Goal: Transaction & Acquisition: Download file/media

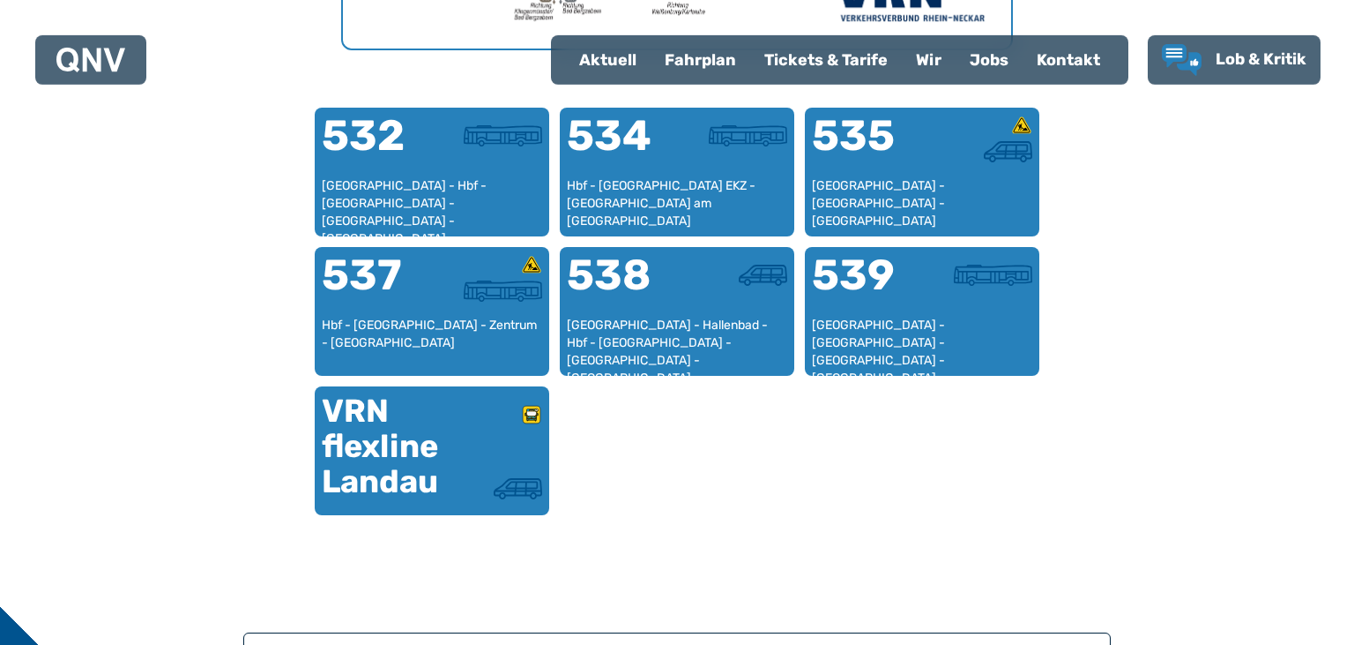
scroll to position [1102, 0]
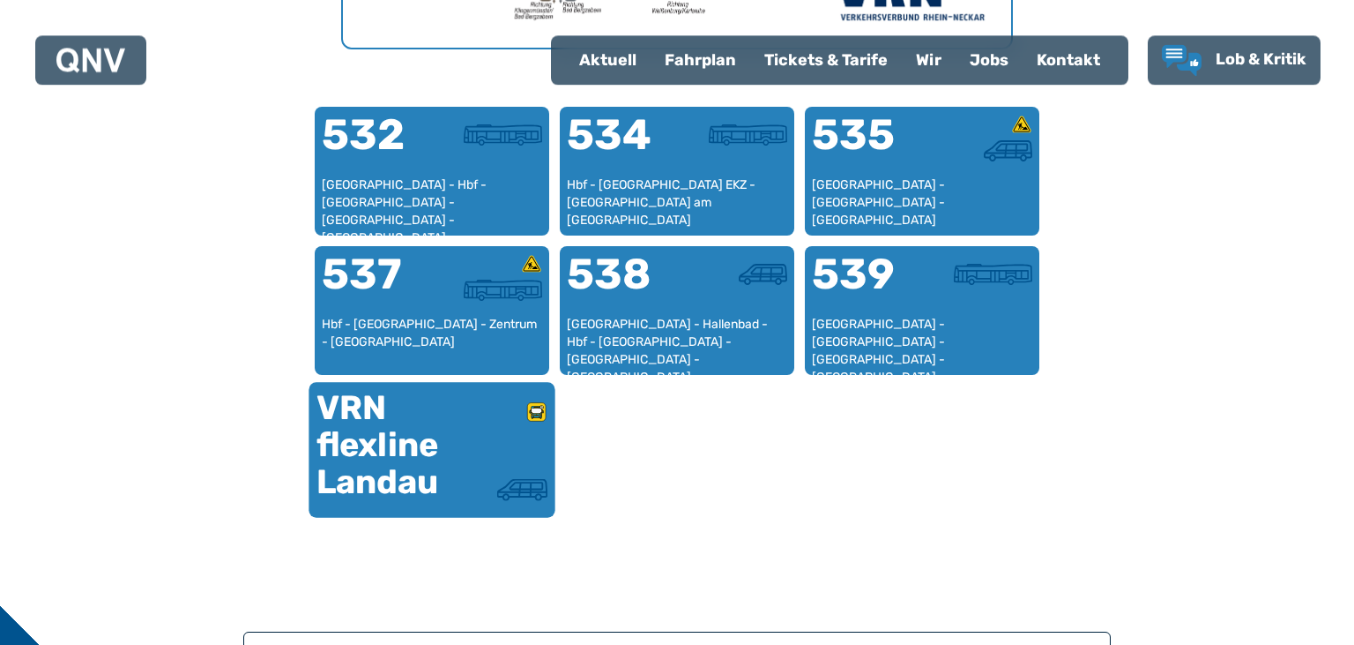
click at [490, 437] on div at bounding box center [490, 439] width 116 height 78
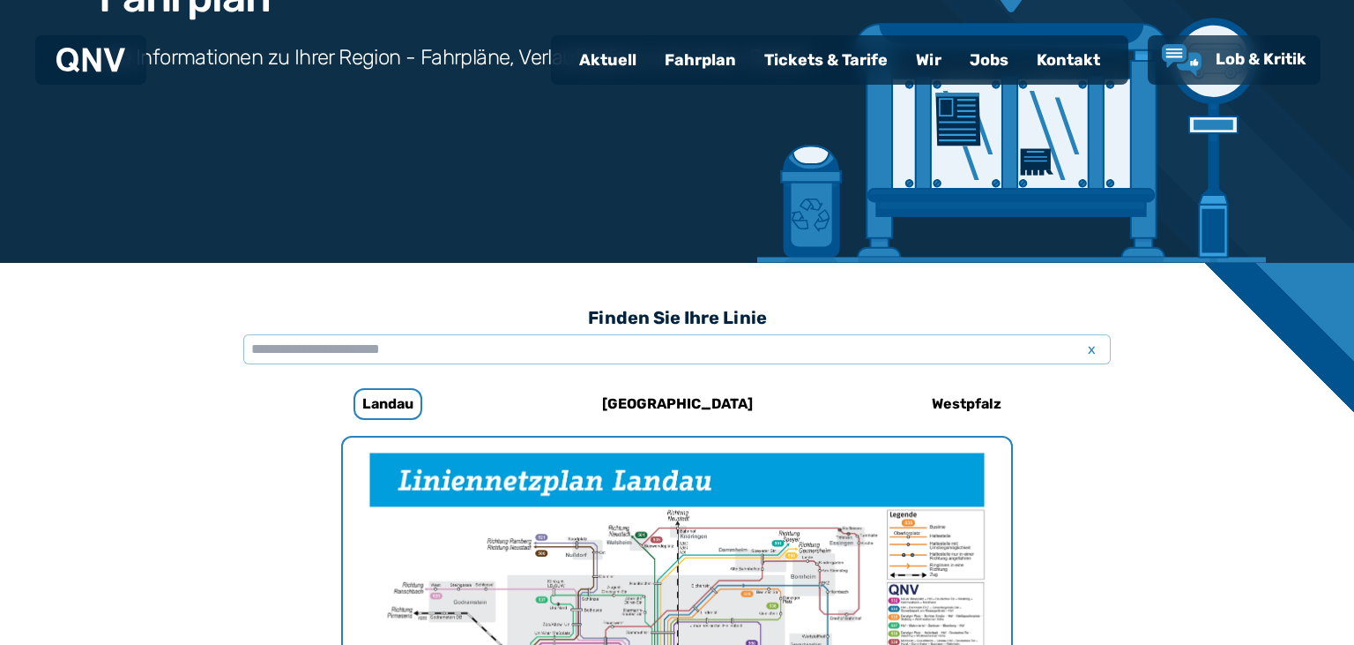
scroll to position [146, 0]
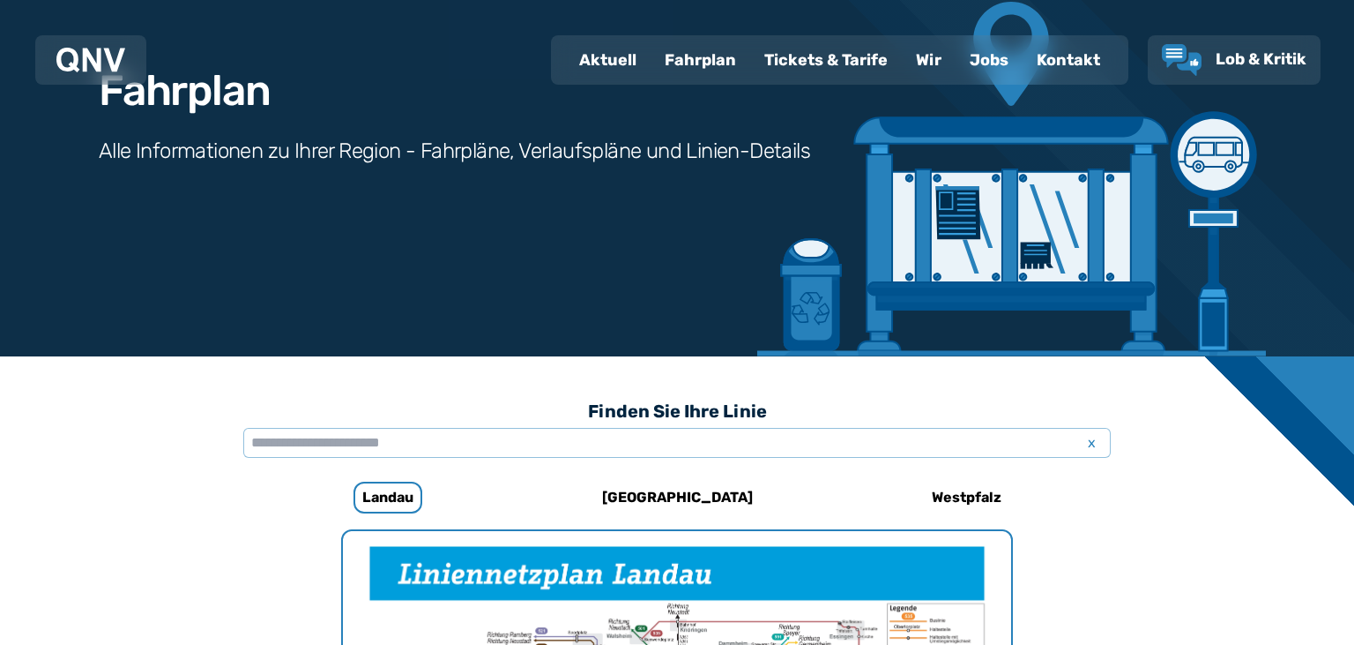
click at [706, 63] on div "Fahrplan" at bounding box center [701, 60] width 100 height 46
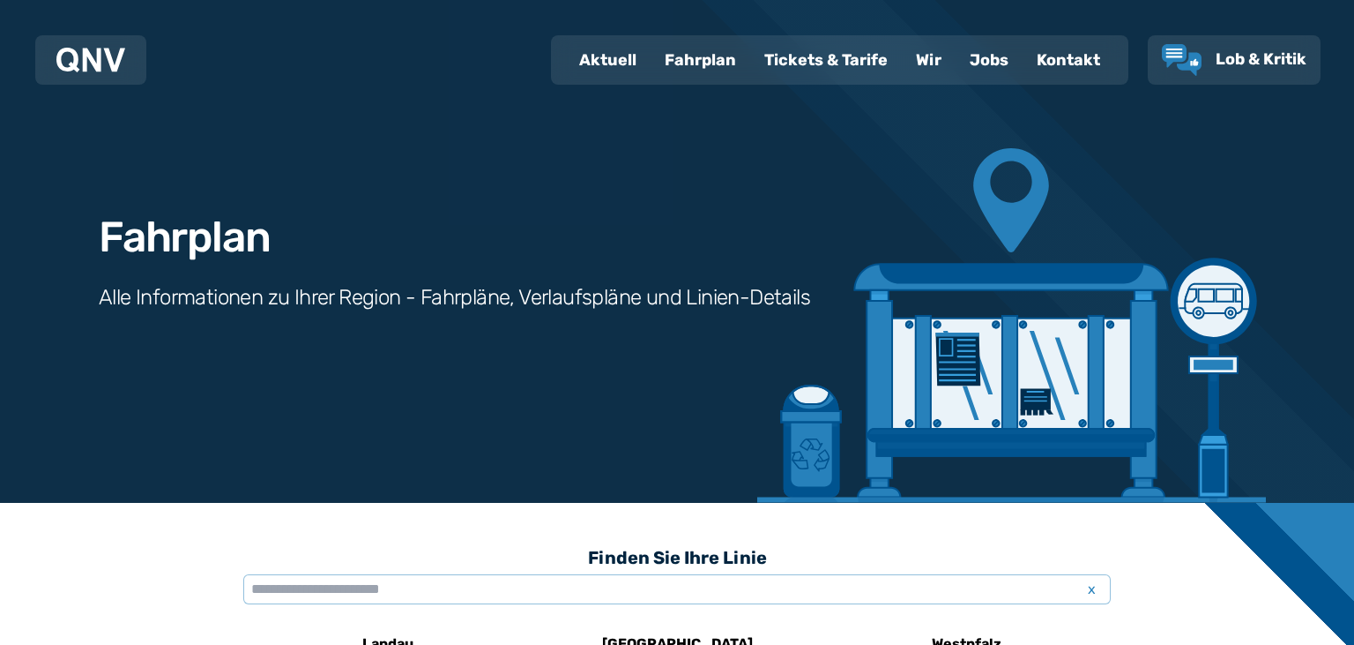
click at [631, 55] on div "Aktuell" at bounding box center [608, 60] width 86 height 46
select select "*"
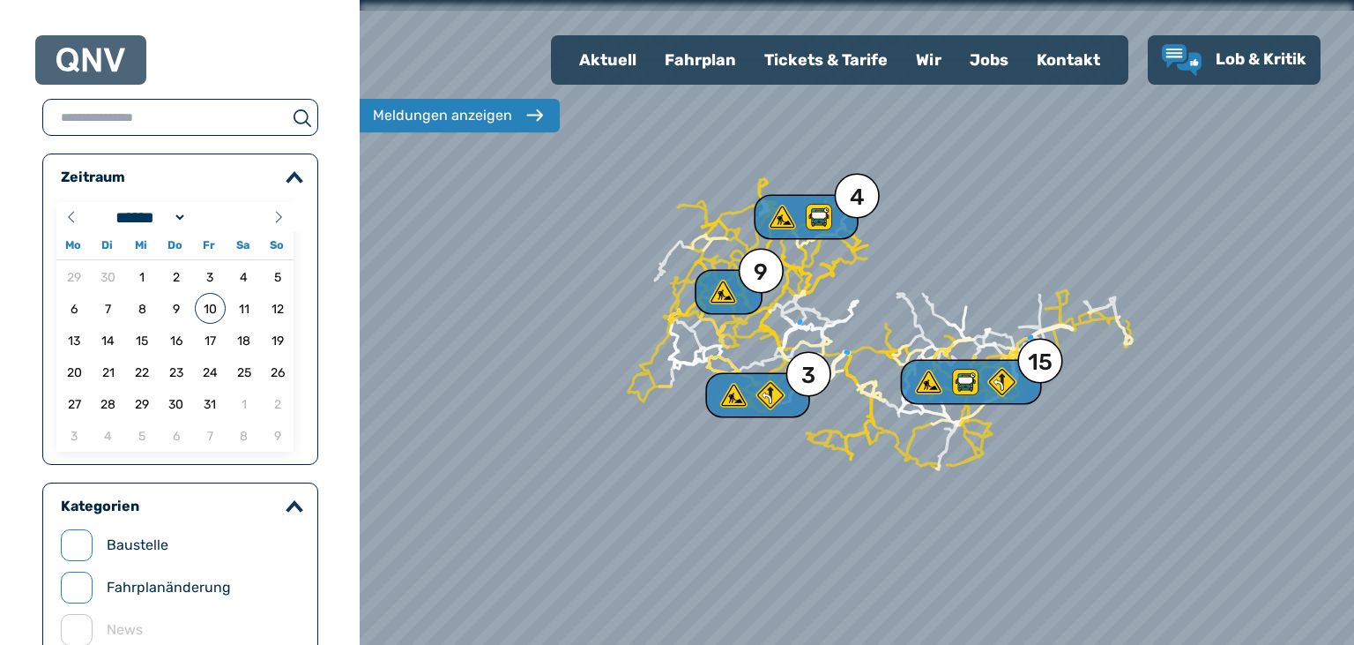
click at [693, 55] on div "Fahrplan" at bounding box center [701, 60] width 100 height 46
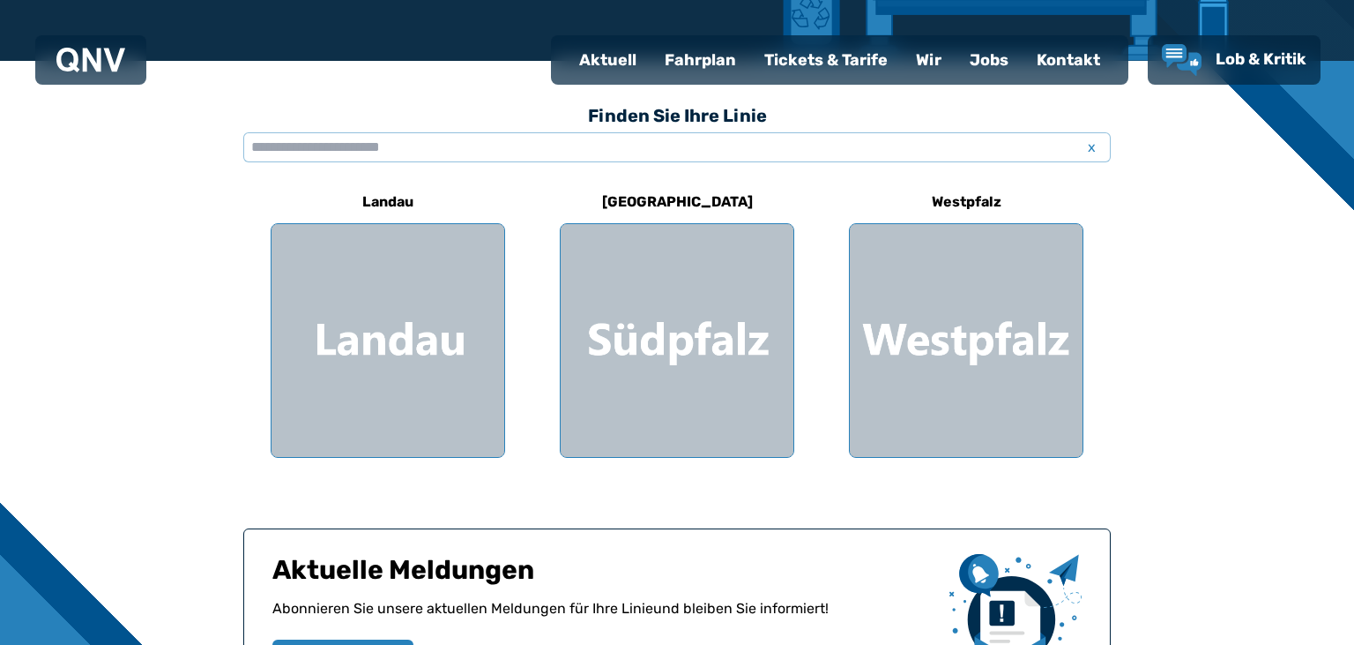
scroll to position [511, 0]
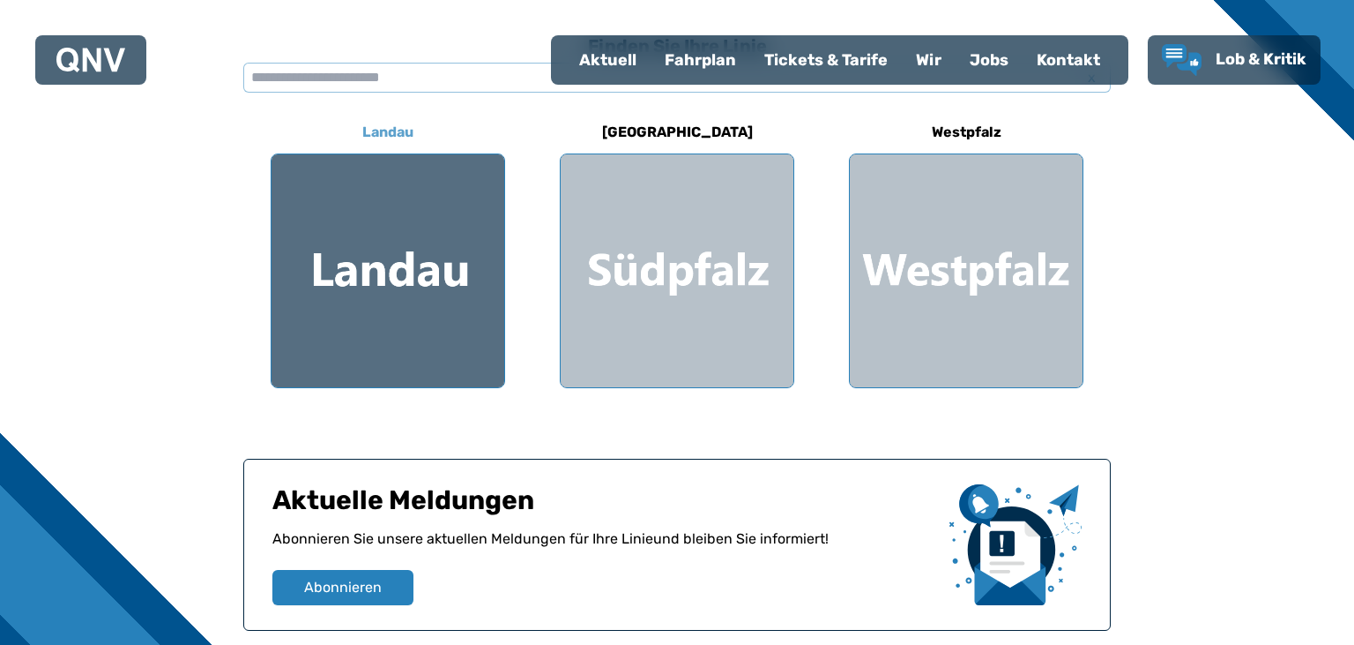
click at [406, 248] on div at bounding box center [388, 270] width 233 height 233
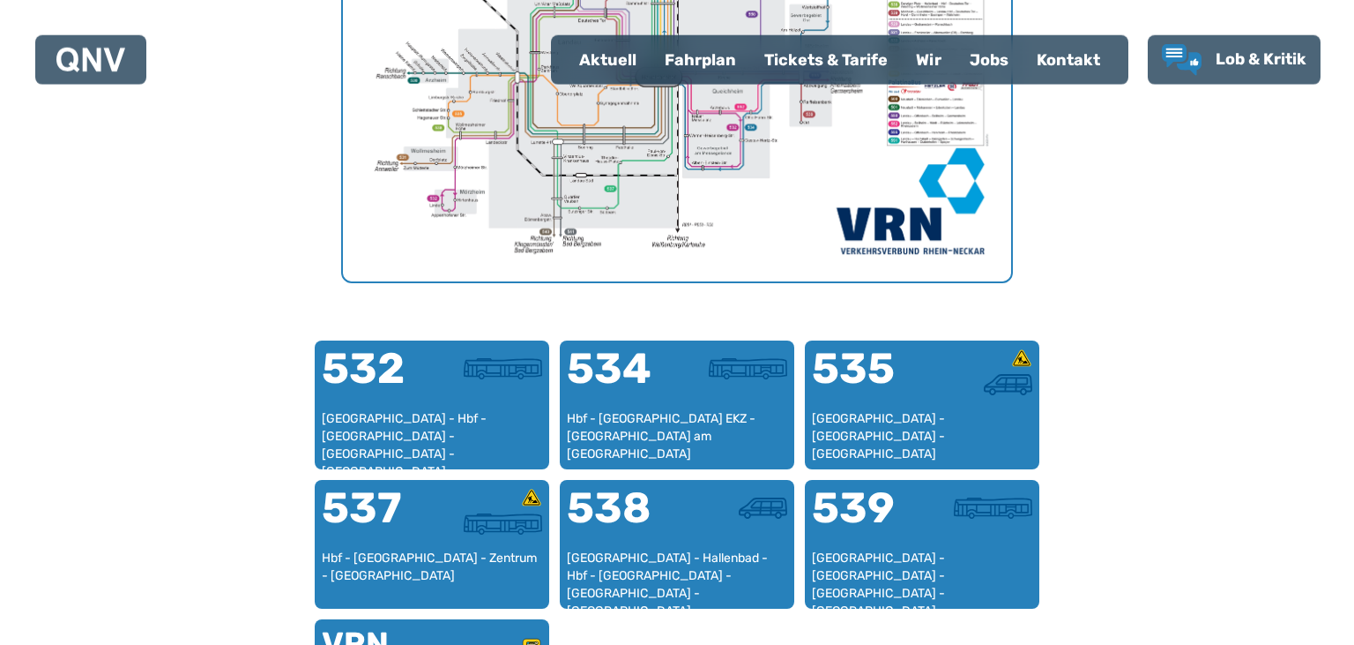
scroll to position [962, 0]
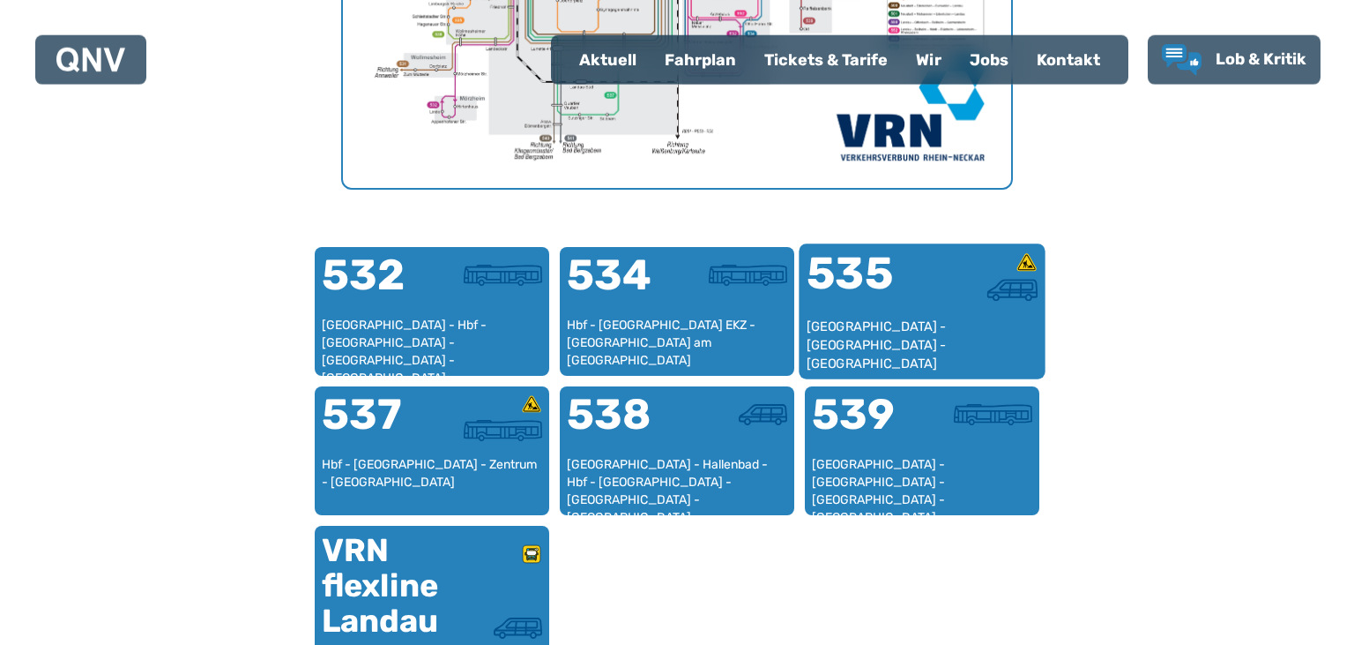
click at [933, 313] on div at bounding box center [980, 284] width 116 height 66
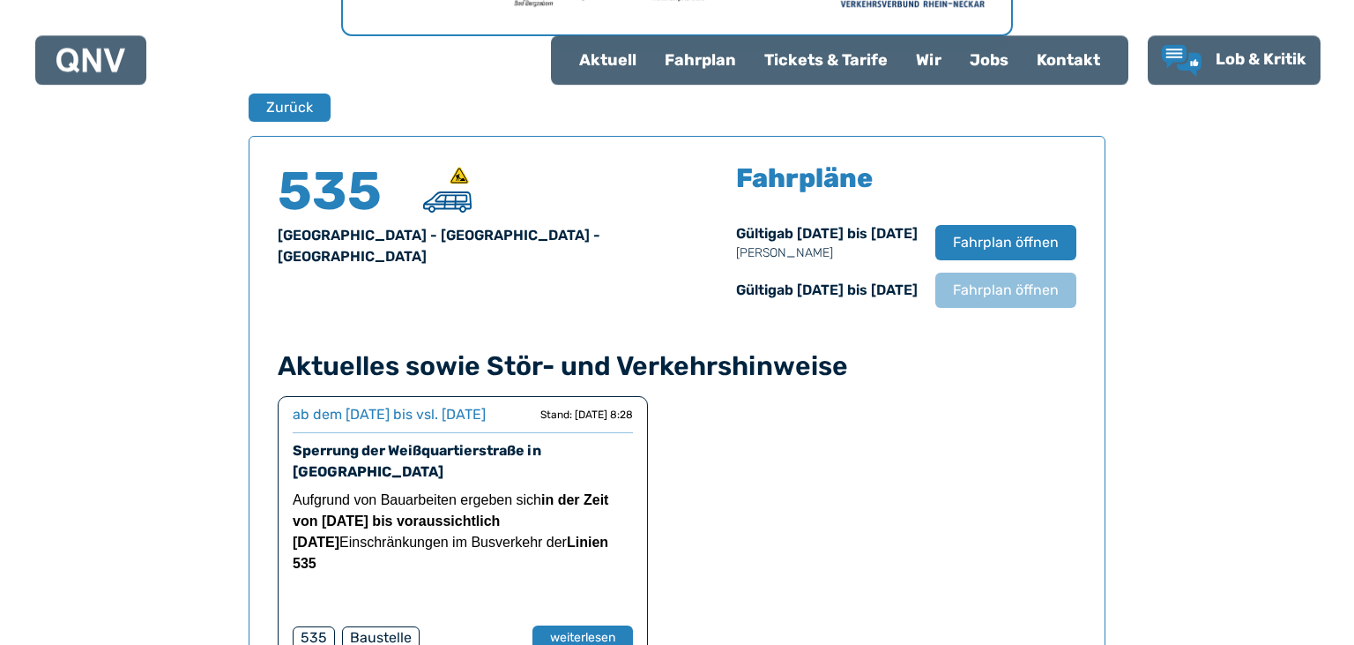
scroll to position [1114, 0]
click at [1032, 283] on span "Fahrplan öffnen" at bounding box center [1006, 290] width 108 height 21
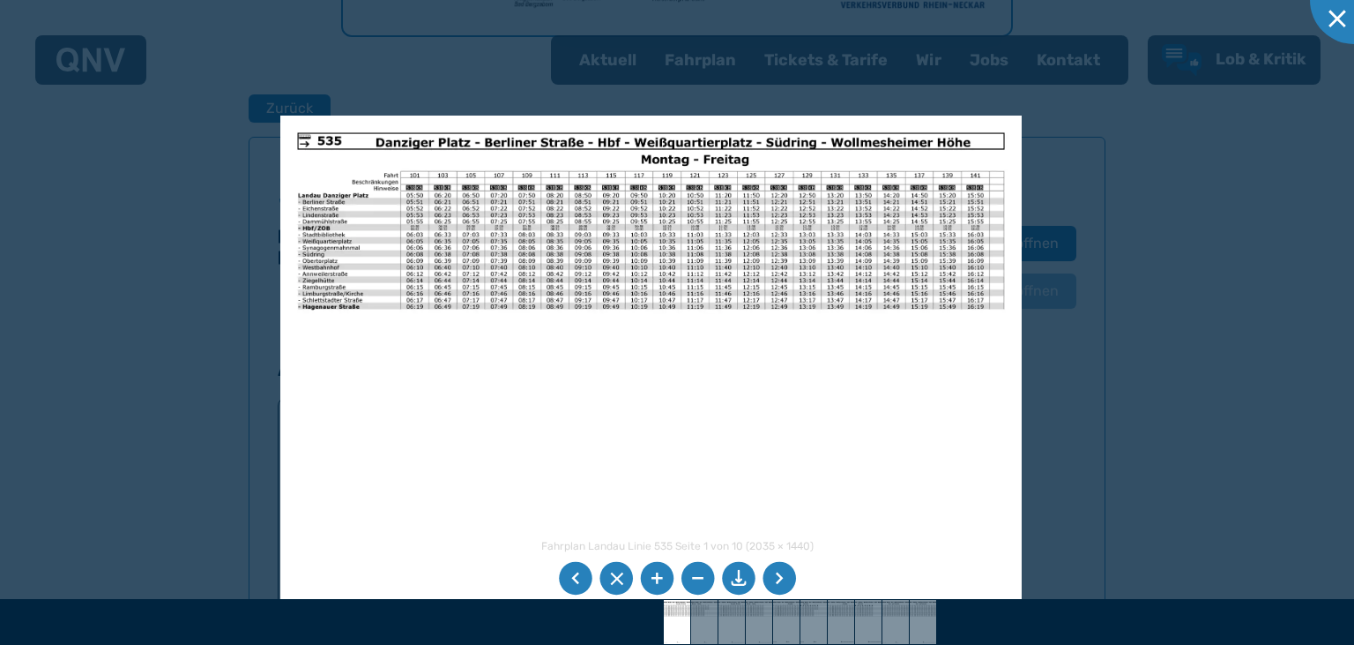
click at [339, 323] on img at bounding box center [651, 378] width 742 height 525
click at [364, 218] on img at bounding box center [651, 377] width 742 height 525
click at [647, 573] on li at bounding box center [657, 579] width 34 height 34
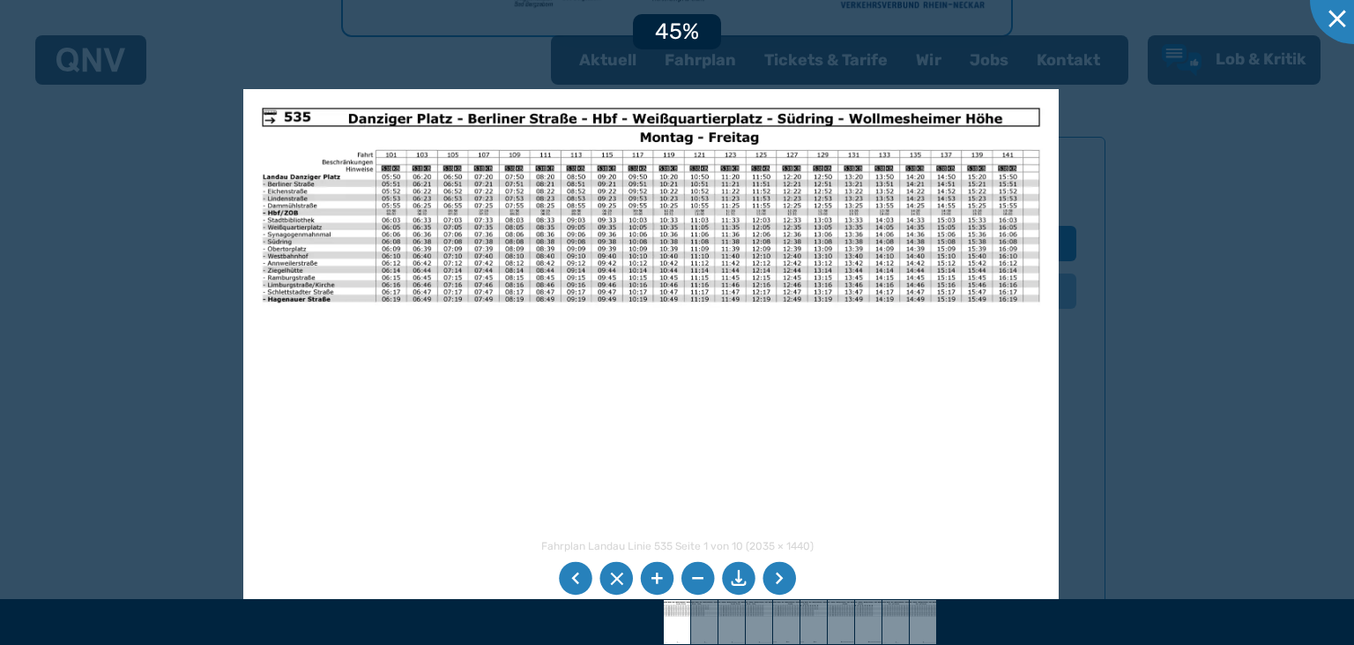
click at [651, 574] on li at bounding box center [657, 579] width 34 height 34
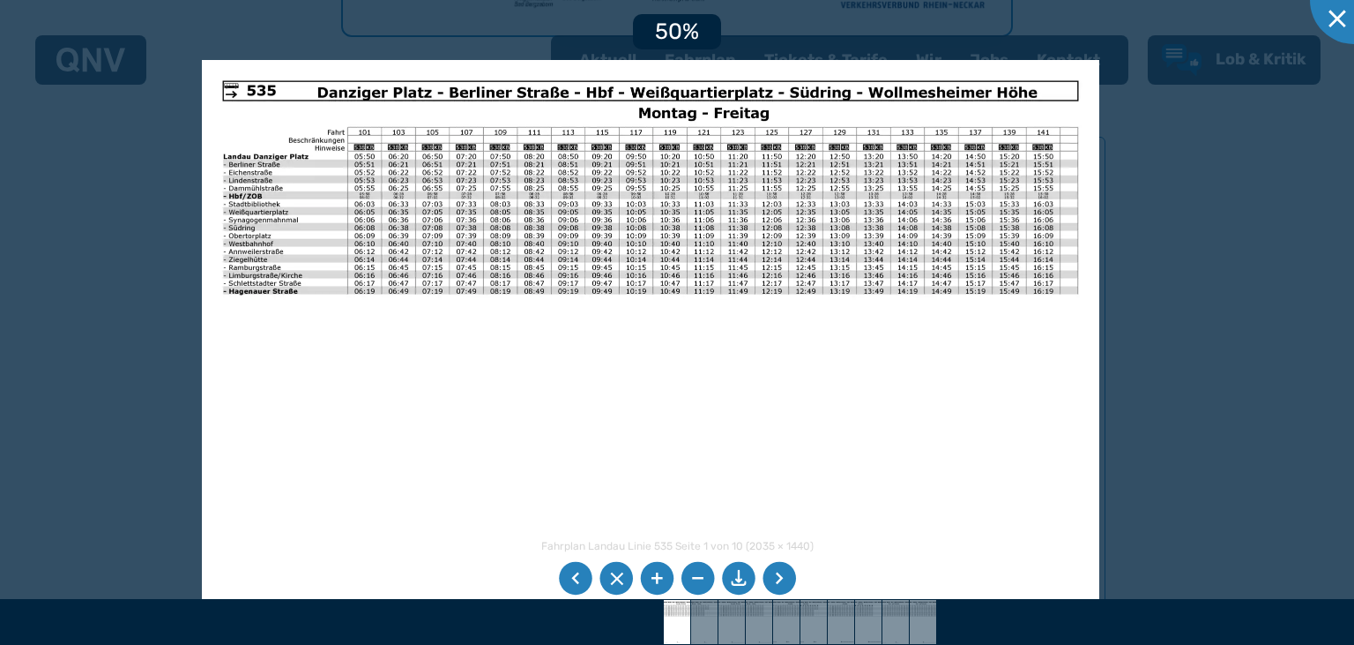
click at [651, 574] on li at bounding box center [657, 579] width 34 height 34
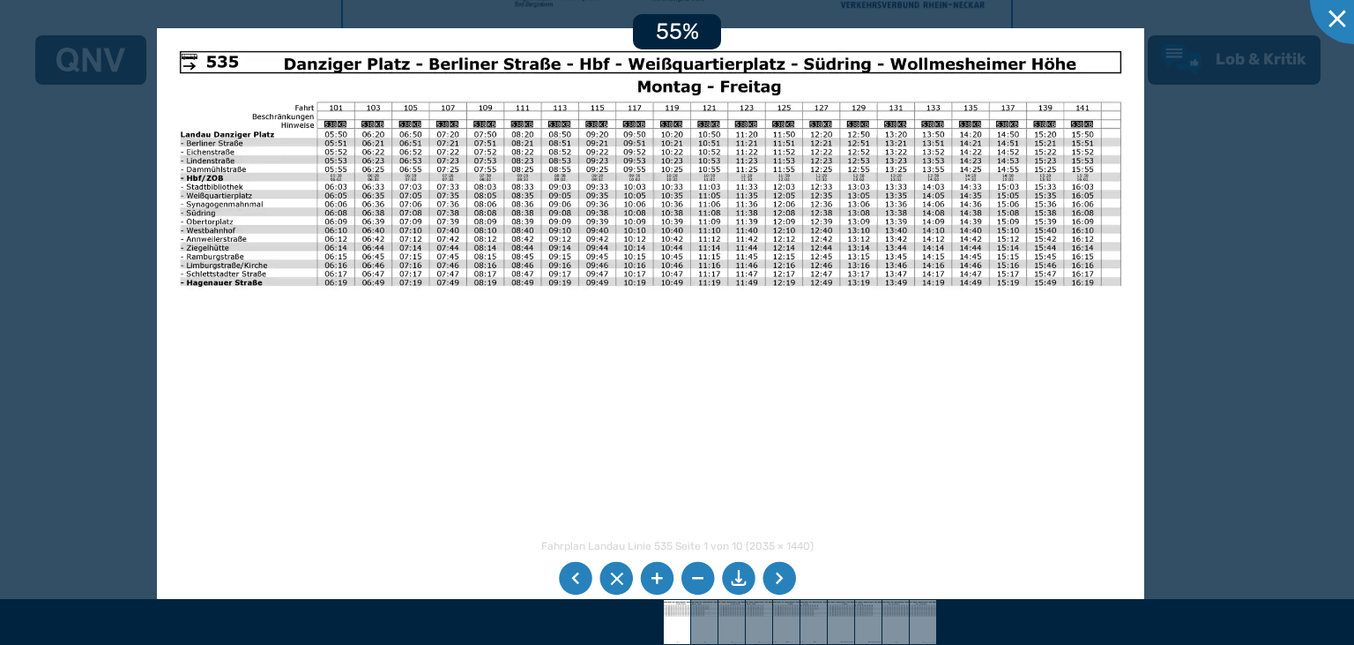
click at [651, 574] on li at bounding box center [657, 579] width 34 height 34
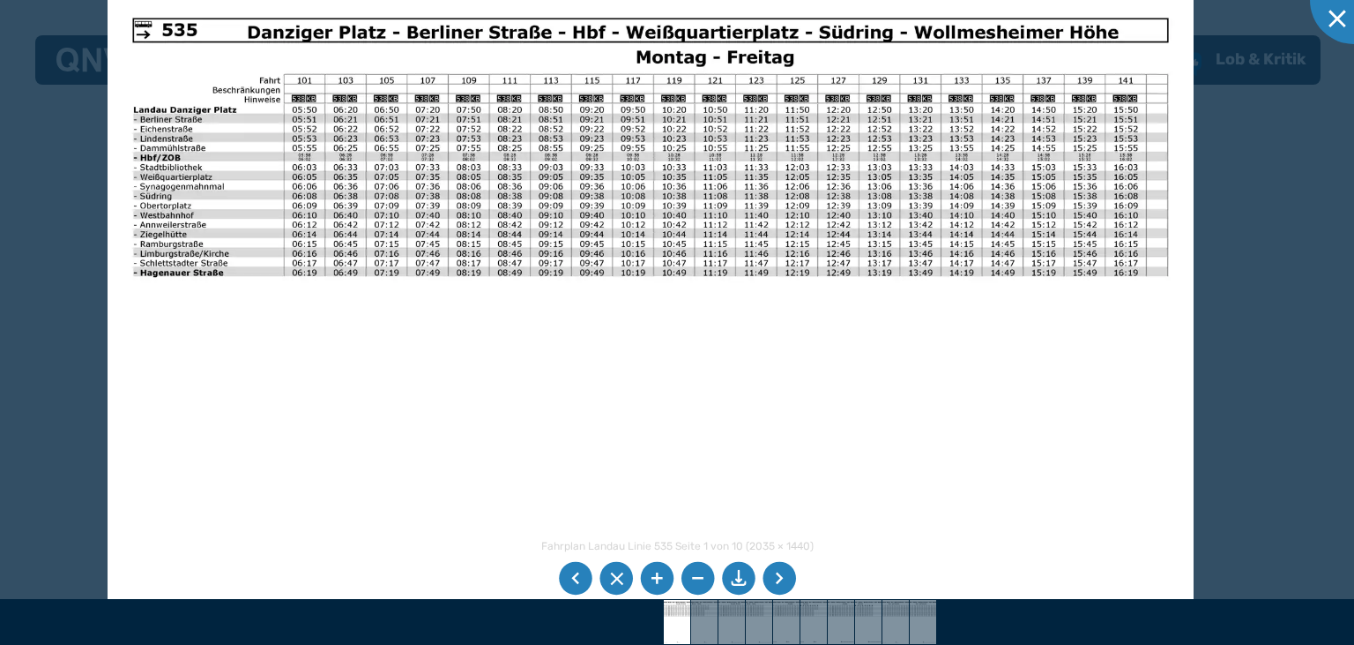
click at [386, 156] on img at bounding box center [650, 377] width 1085 height 768
click at [394, 157] on img at bounding box center [650, 377] width 1085 height 768
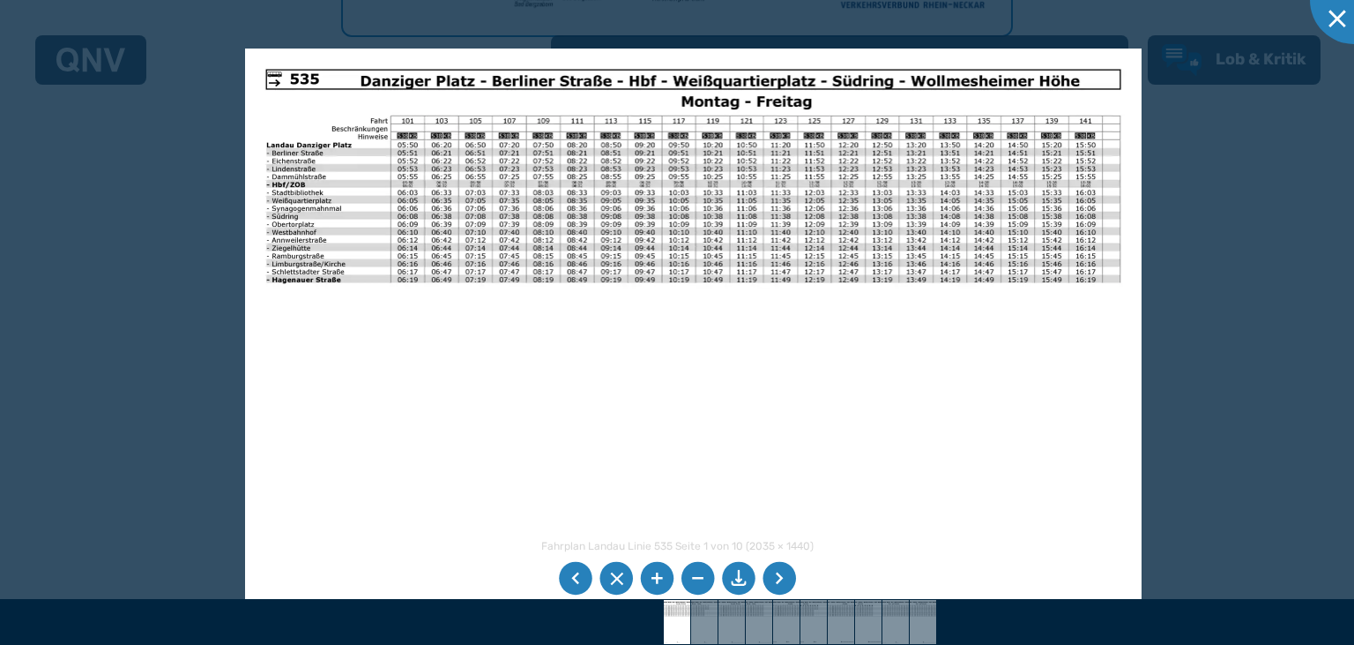
click at [619, 578] on li at bounding box center [617, 579] width 34 height 34
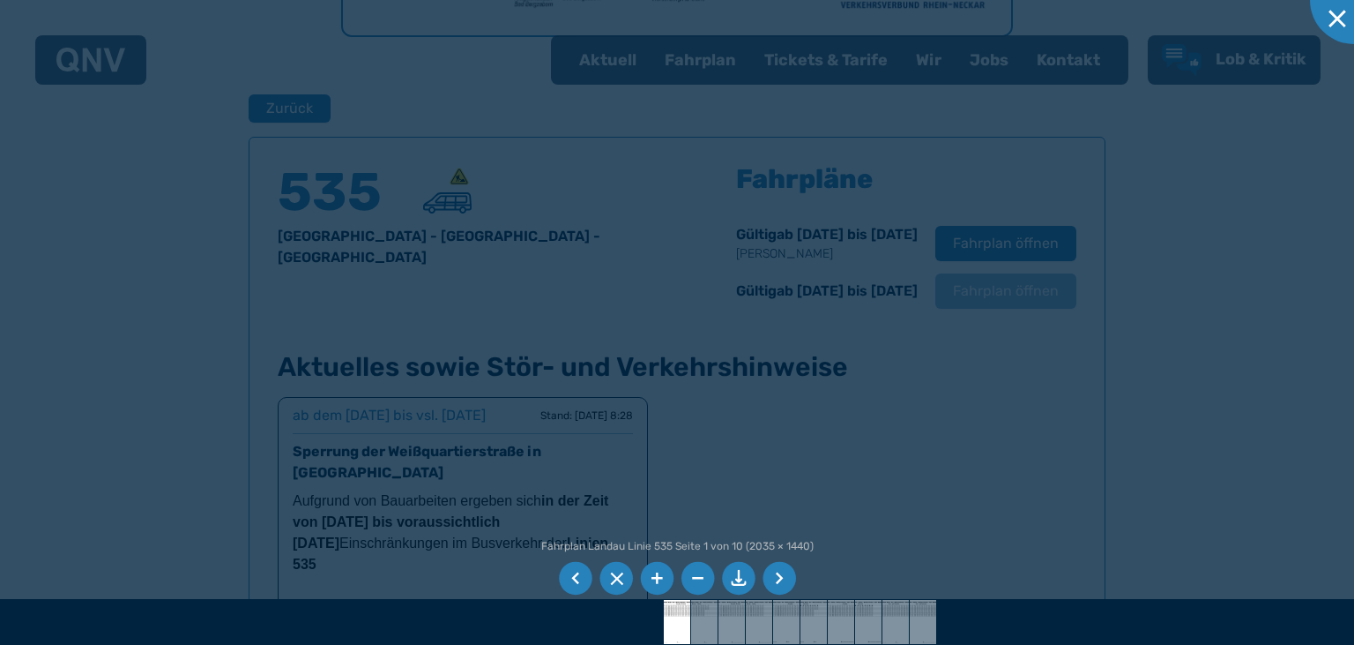
click at [619, 578] on li at bounding box center [617, 579] width 34 height 34
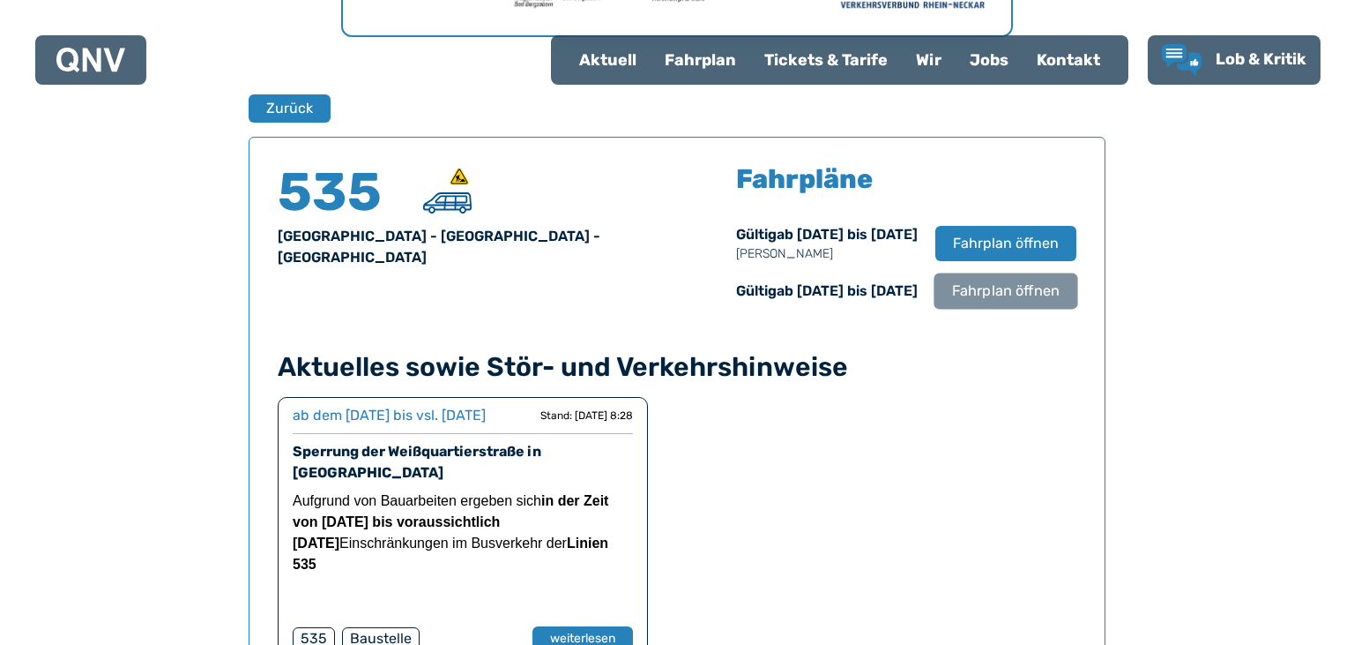
click at [963, 284] on span "Fahrplan öffnen" at bounding box center [1006, 290] width 108 height 21
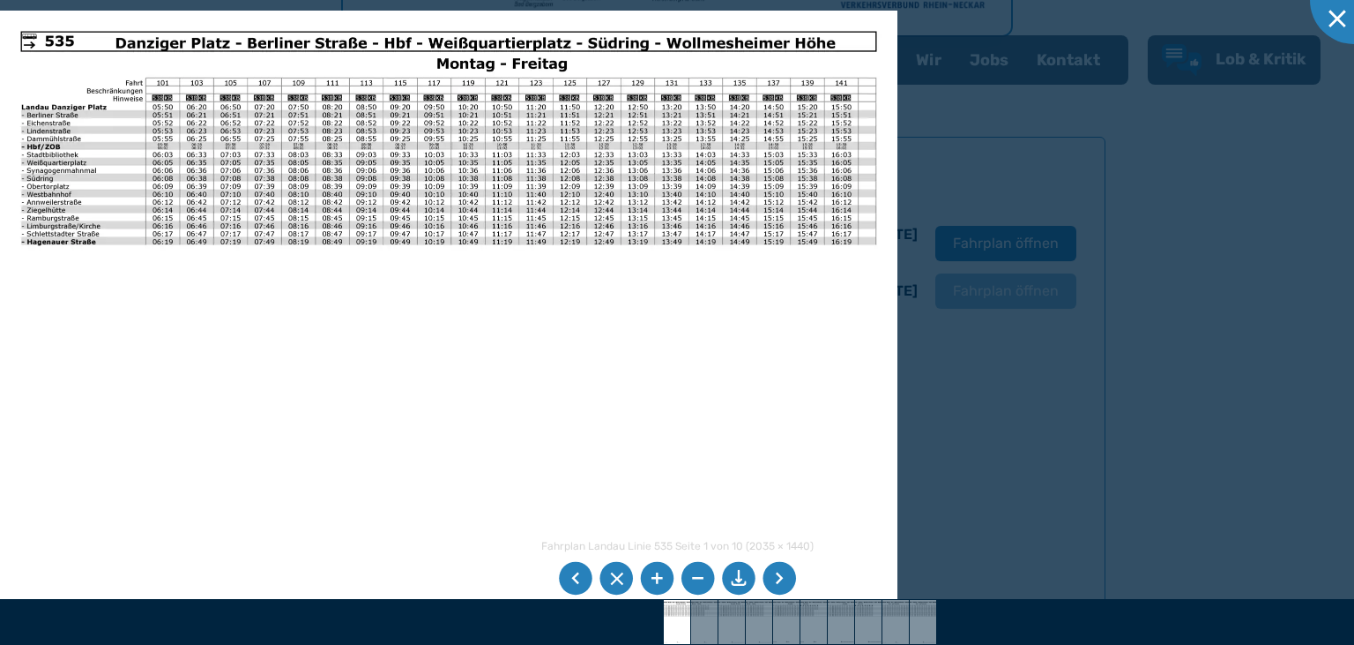
click at [661, 582] on li at bounding box center [657, 579] width 34 height 34
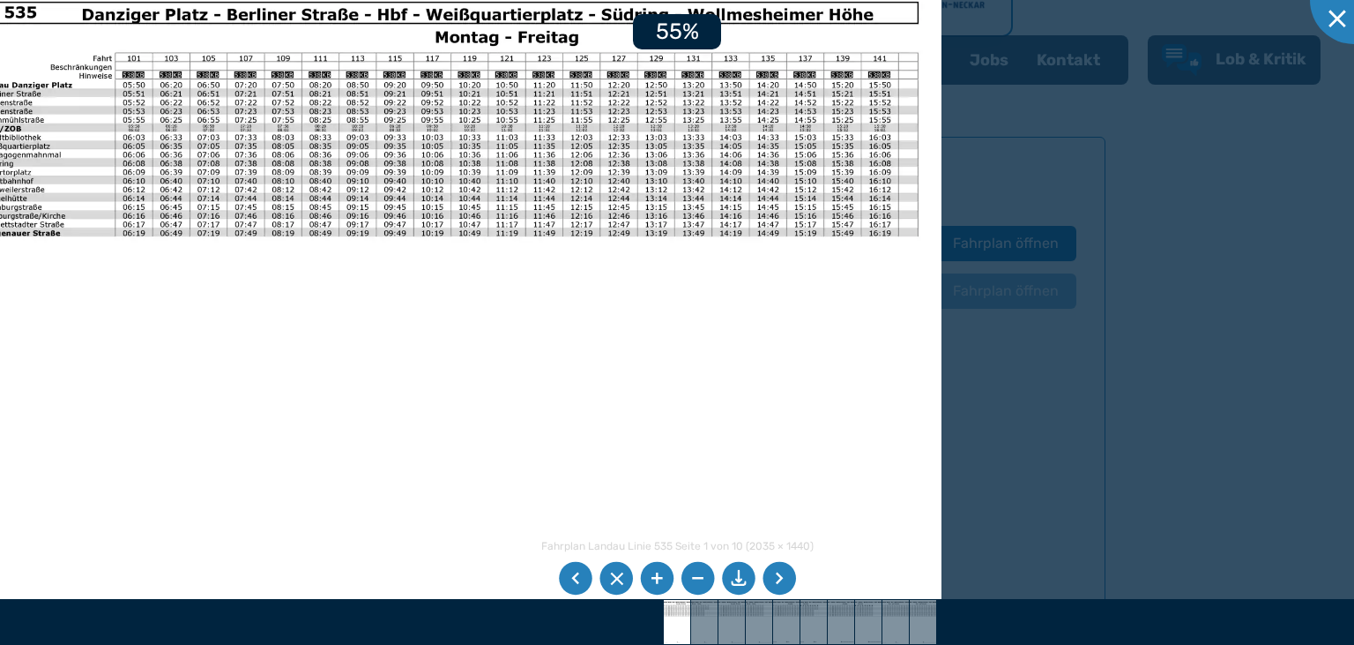
click at [661, 582] on li at bounding box center [657, 579] width 34 height 34
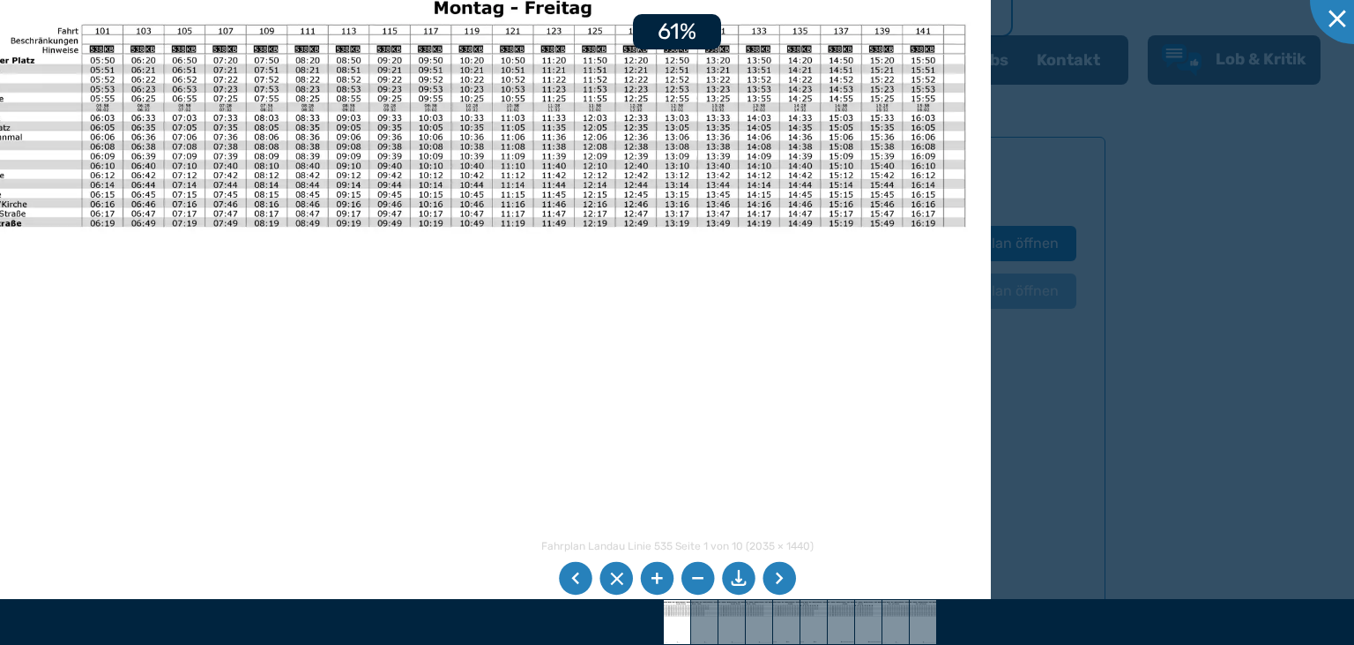
click at [661, 582] on li at bounding box center [657, 579] width 34 height 34
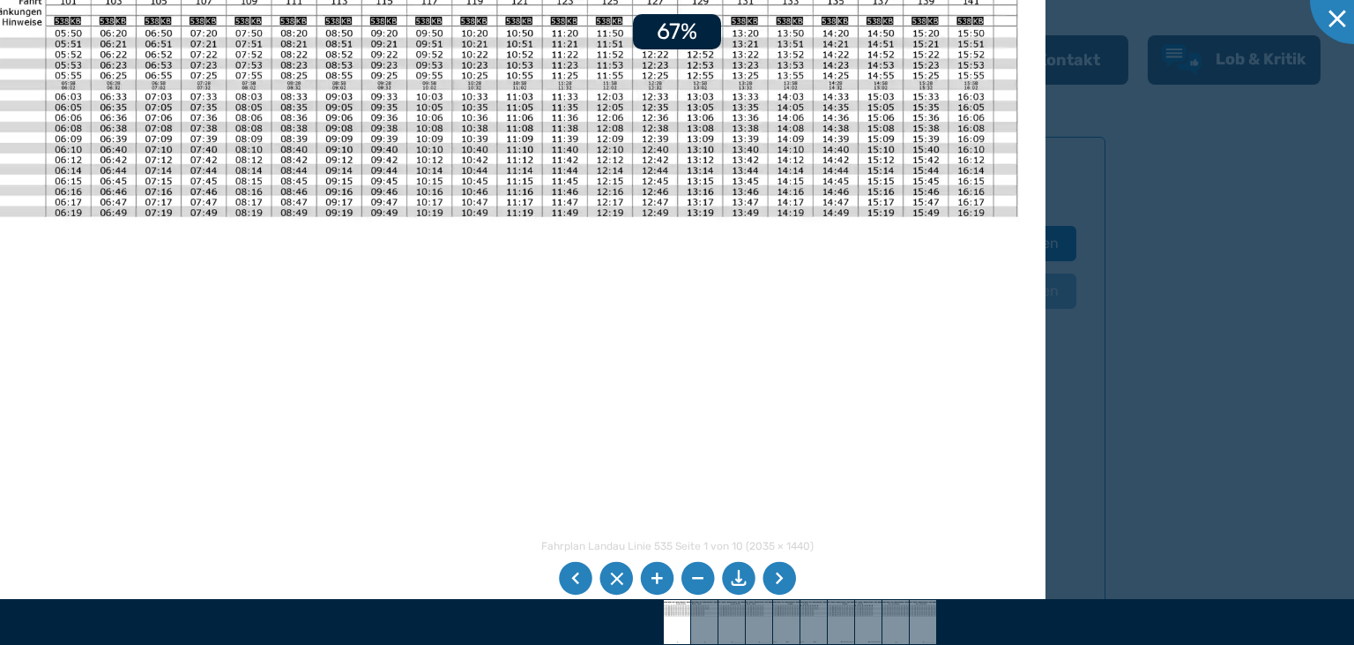
click at [661, 582] on li at bounding box center [657, 579] width 34 height 34
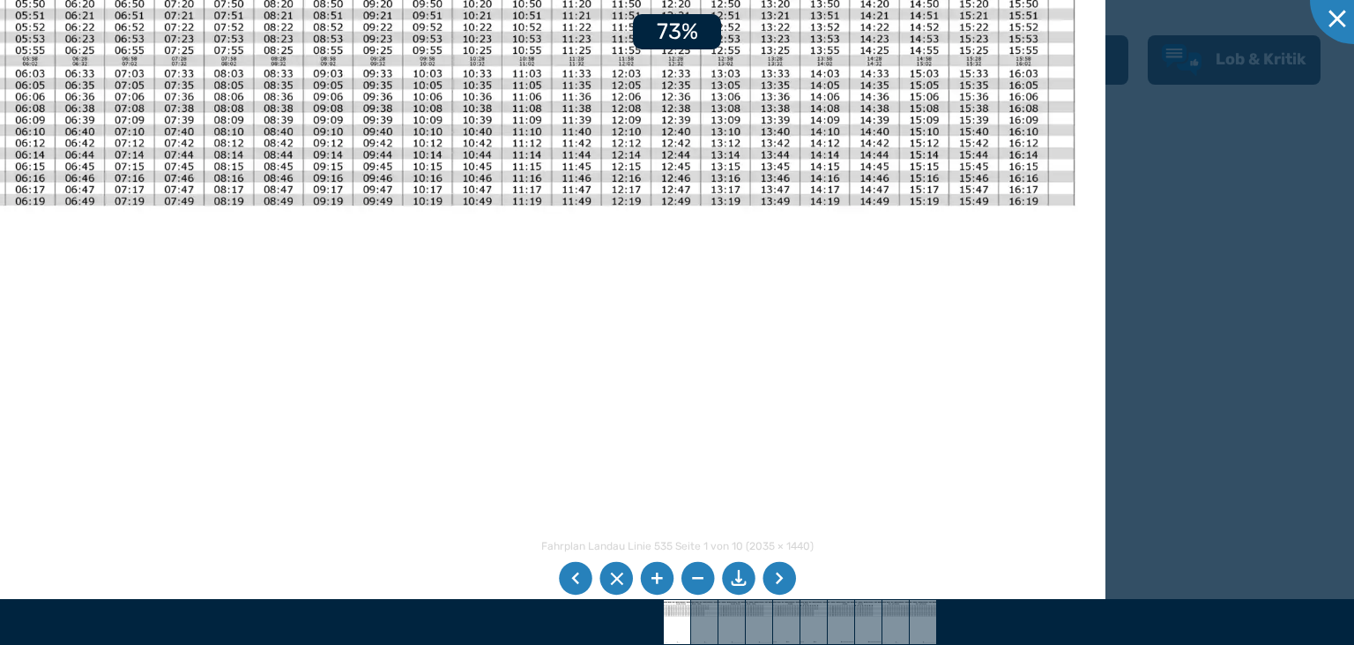
click at [661, 582] on li at bounding box center [657, 579] width 34 height 34
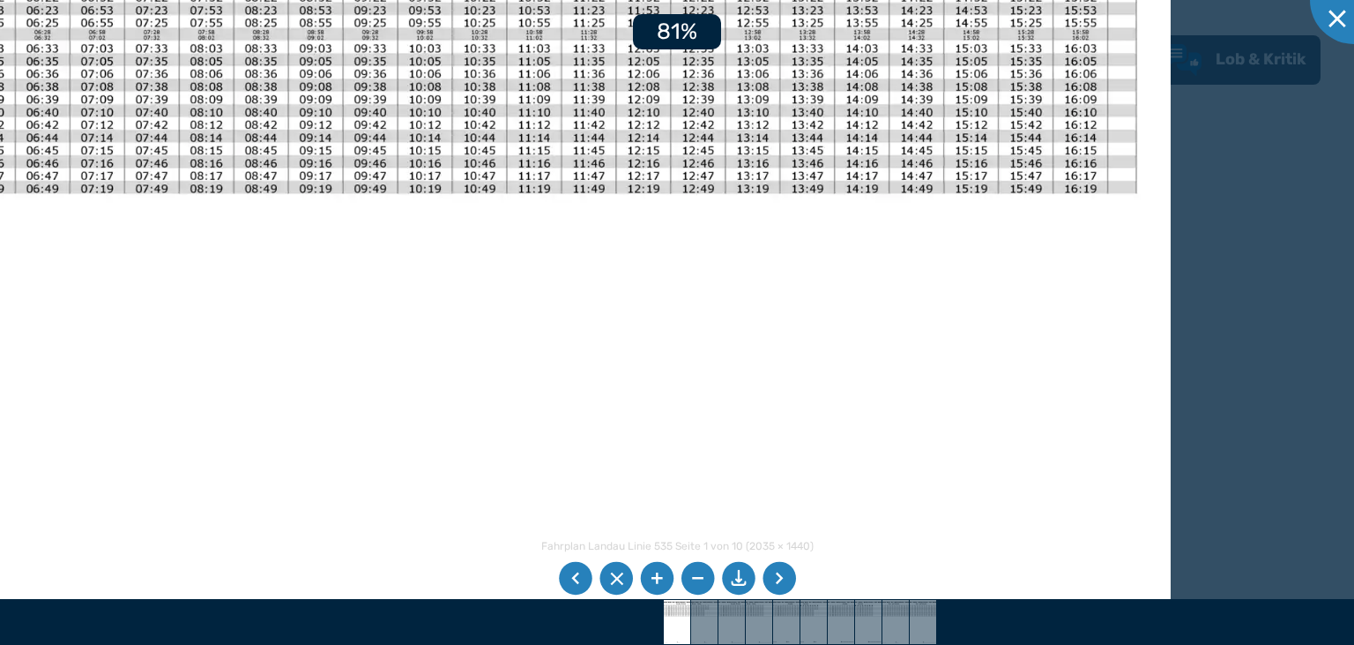
click at [661, 582] on li at bounding box center [657, 579] width 34 height 34
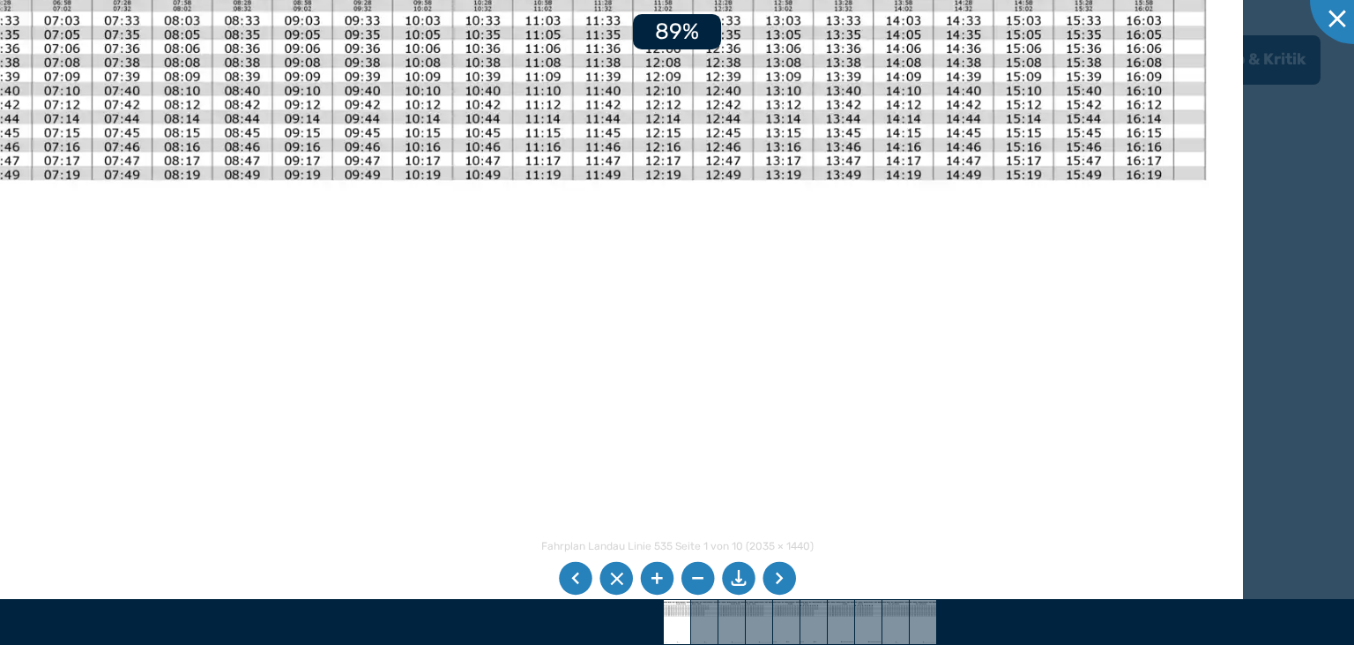
click at [661, 582] on li at bounding box center [657, 579] width 34 height 34
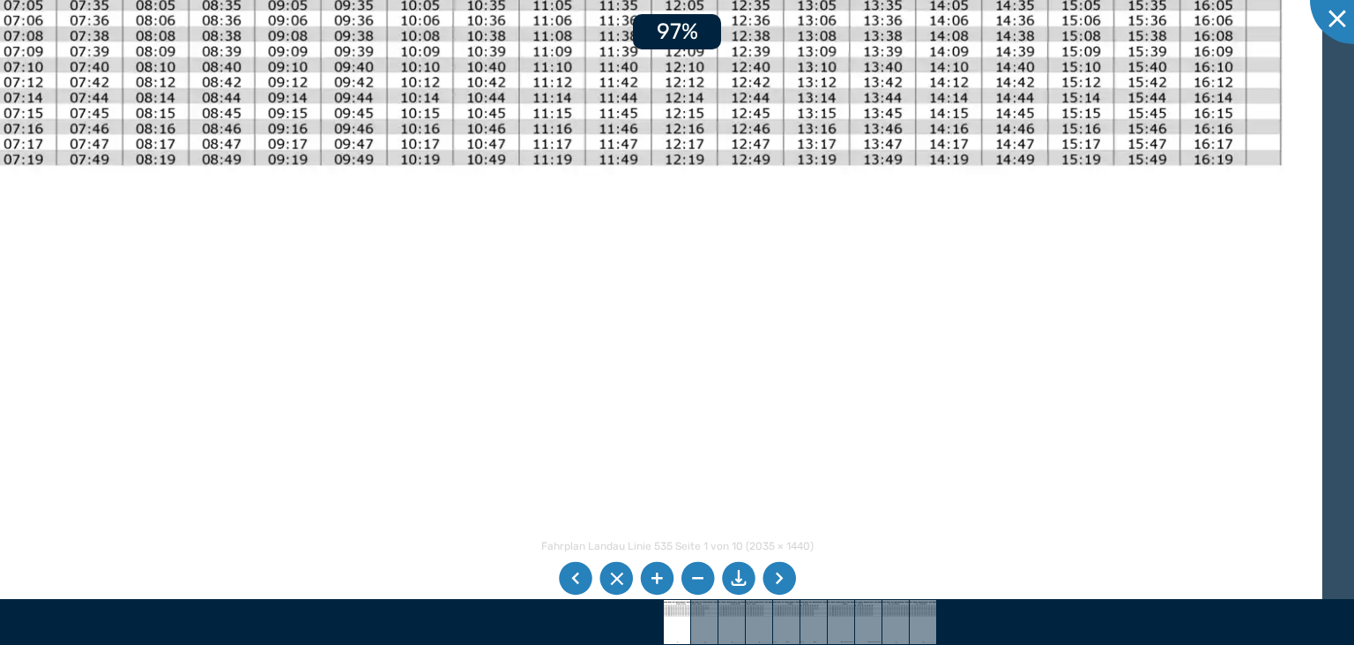
click at [661, 582] on li at bounding box center [657, 579] width 34 height 34
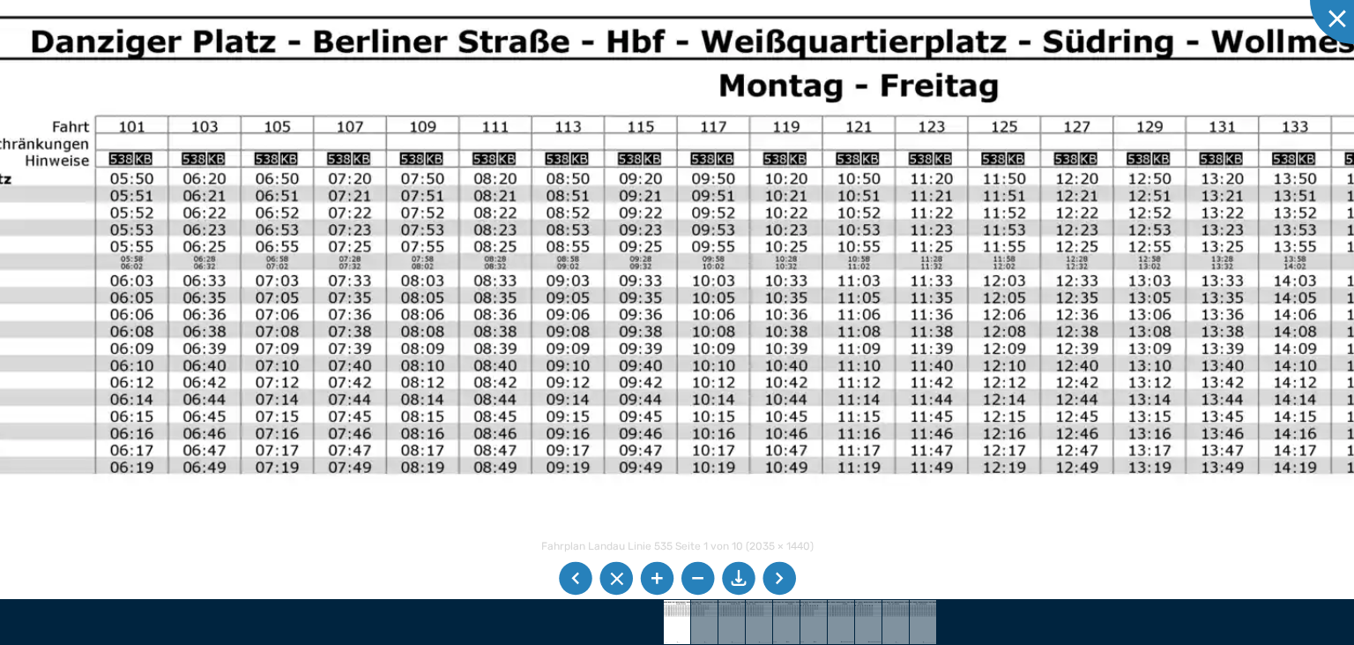
click at [443, 591] on img at bounding box center [744, 652] width 1923 height 1360
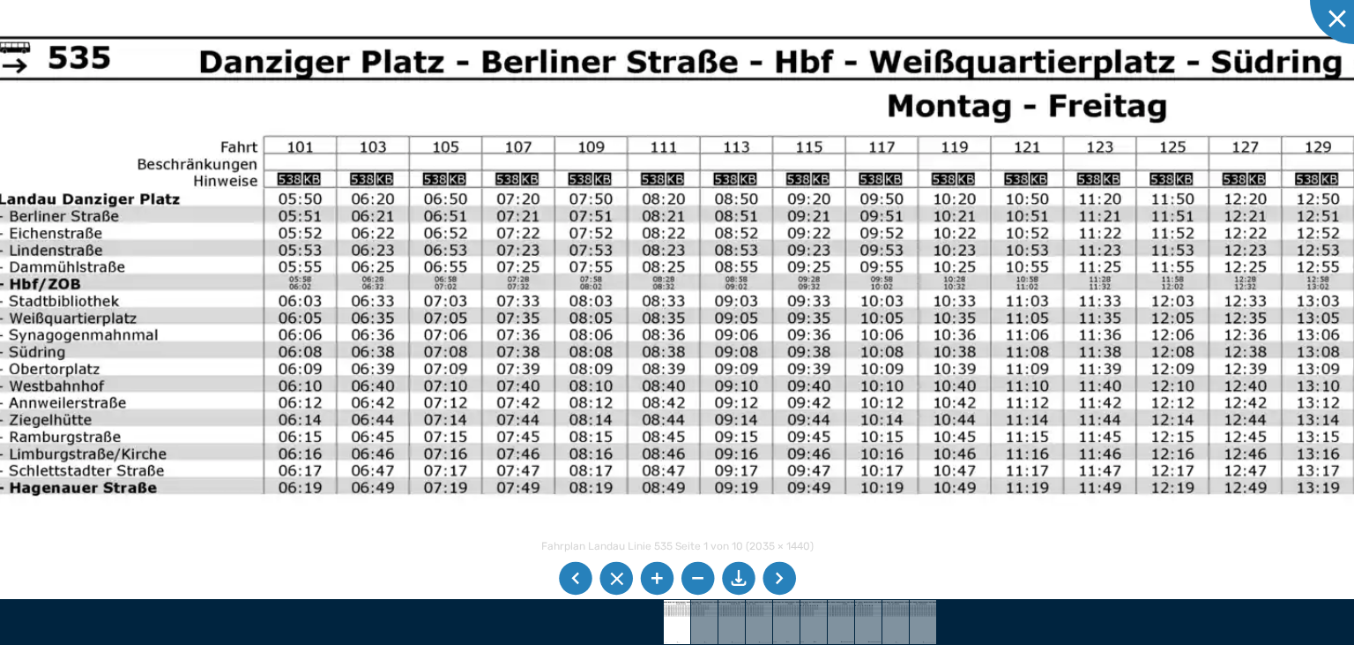
click at [612, 612] on div "Fahrplan Landau Linie 535 Seite 1 von 10 (2035 × 1440) 107%" at bounding box center [677, 322] width 1354 height 645
click at [658, 570] on li at bounding box center [657, 579] width 34 height 34
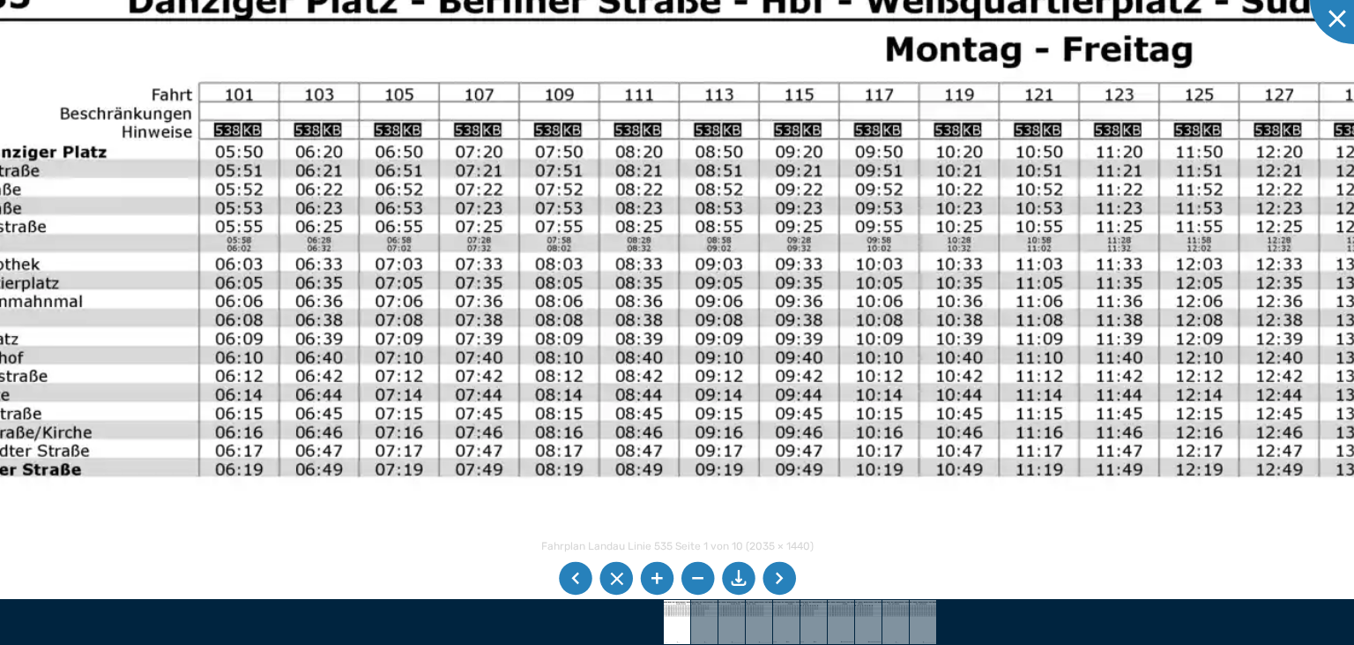
click at [658, 570] on li at bounding box center [657, 579] width 34 height 34
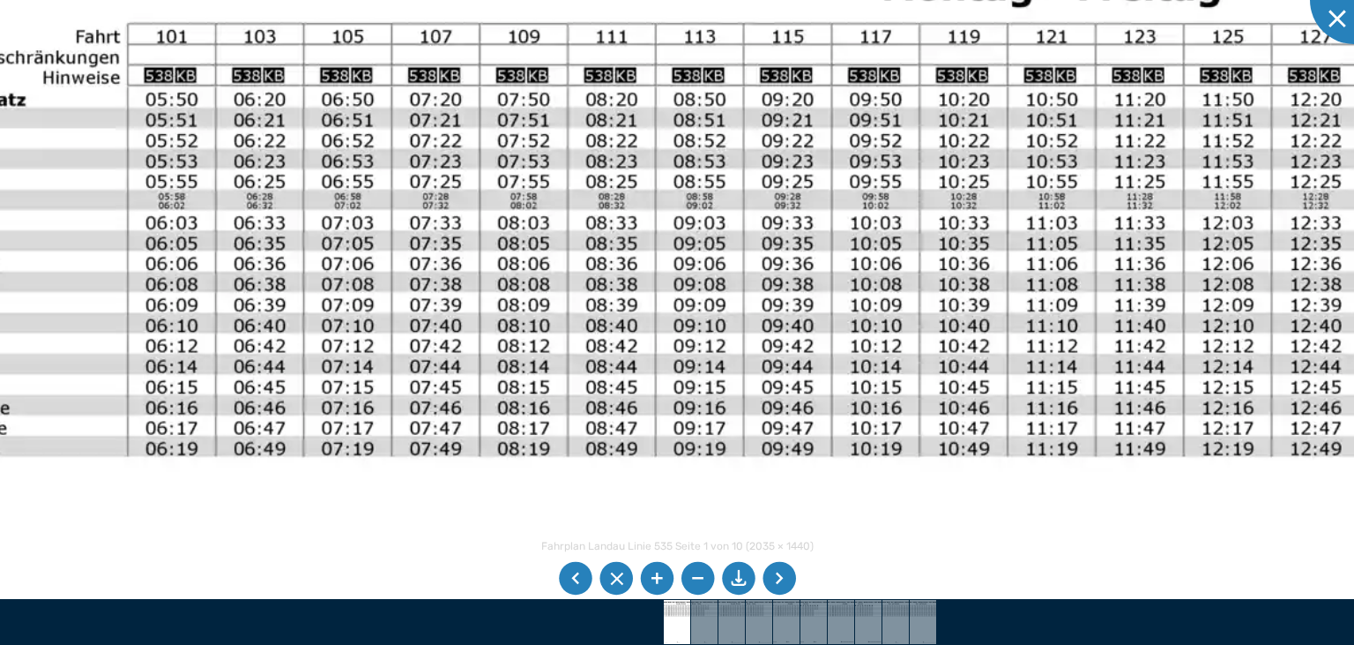
click at [658, 570] on li at bounding box center [657, 579] width 34 height 34
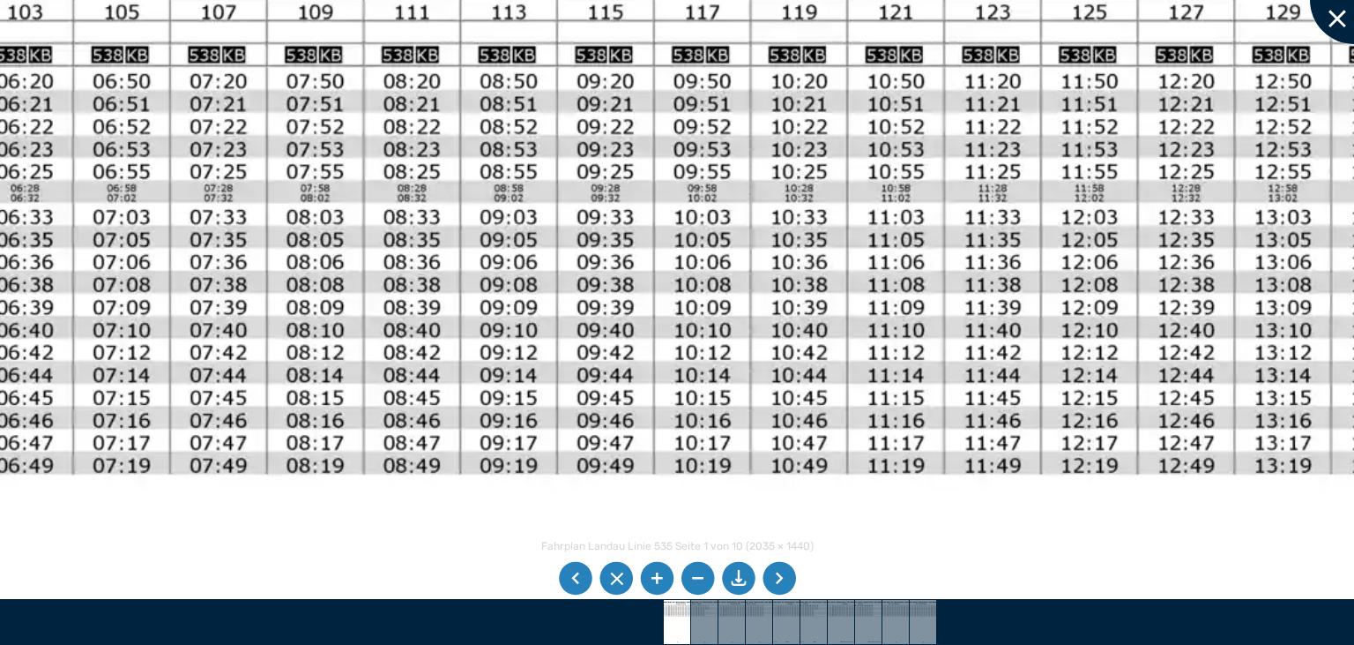
click at [1333, 23] on div at bounding box center [1354, 0] width 88 height 88
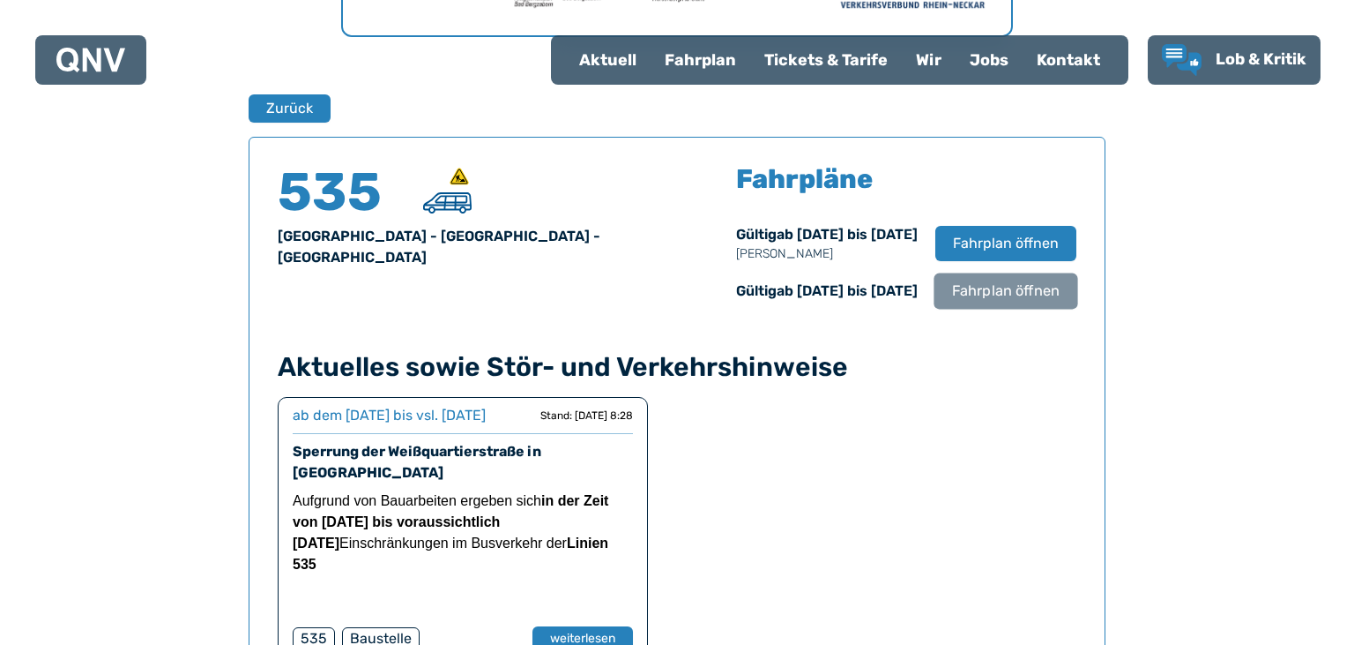
click at [1022, 294] on span "Fahrplan öffnen" at bounding box center [1006, 290] width 108 height 21
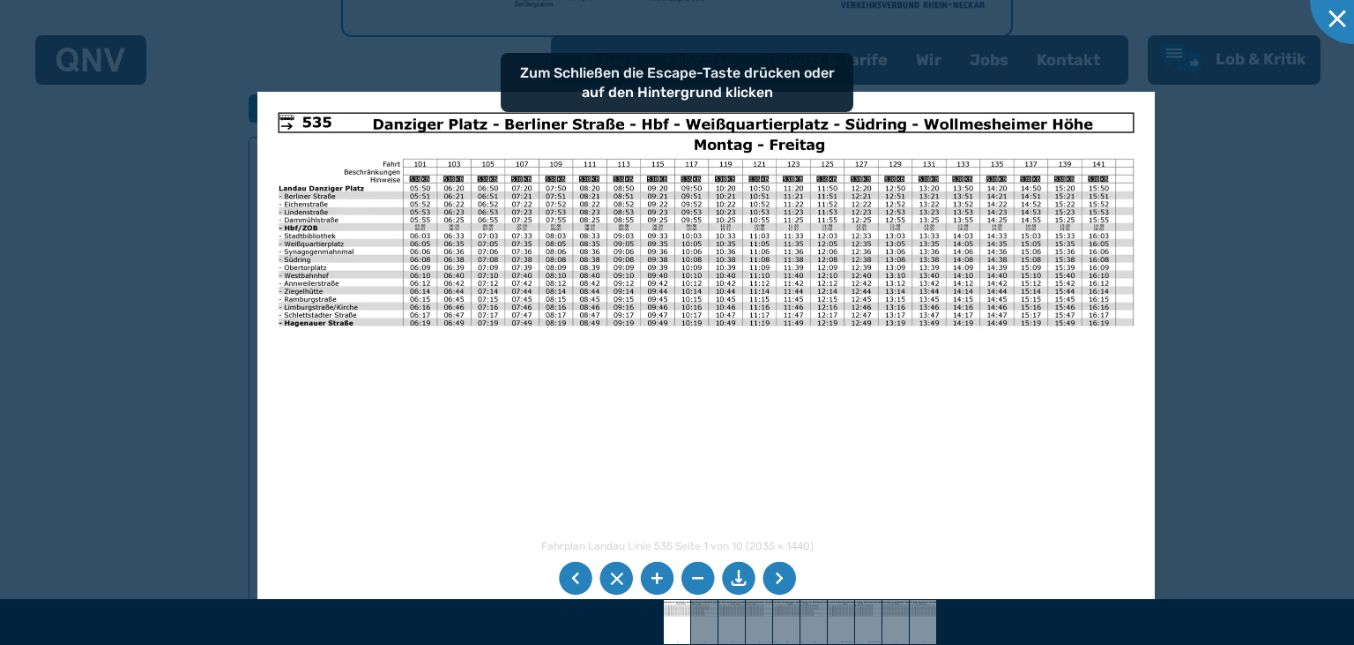
click at [429, 283] on img at bounding box center [706, 409] width 898 height 635
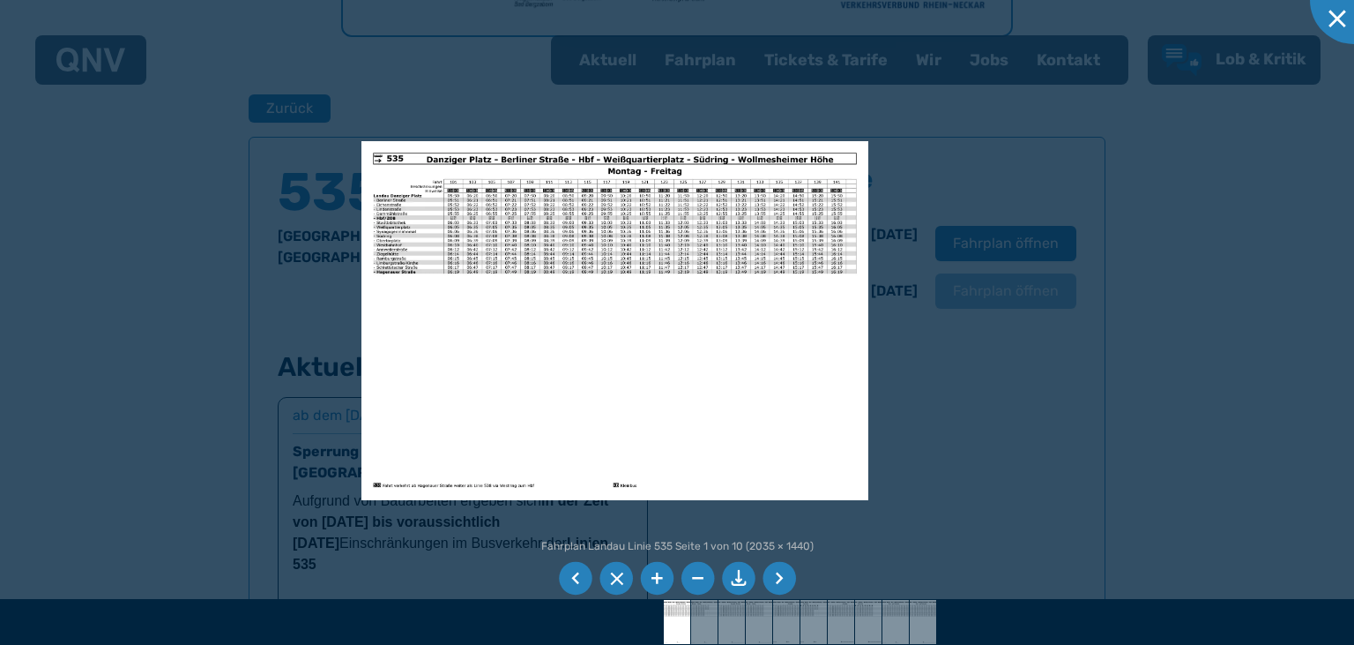
click at [780, 581] on li at bounding box center [780, 579] width 34 height 34
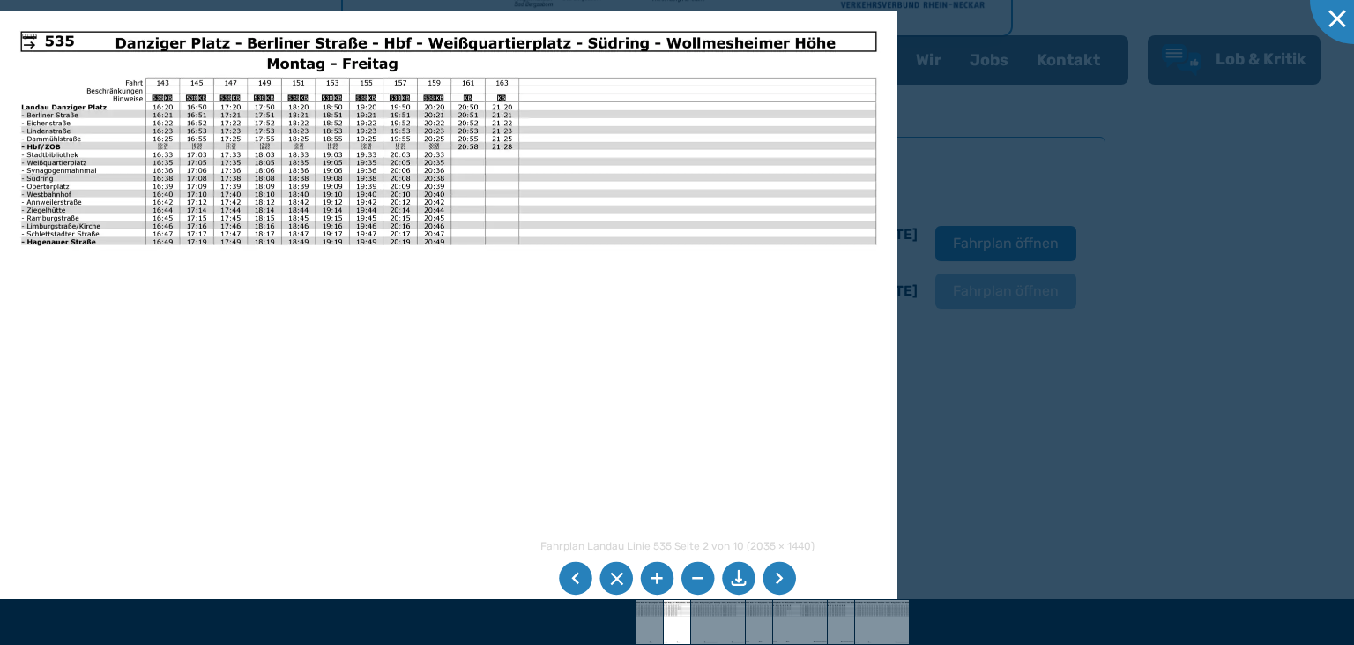
click at [780, 581] on li at bounding box center [780, 579] width 34 height 34
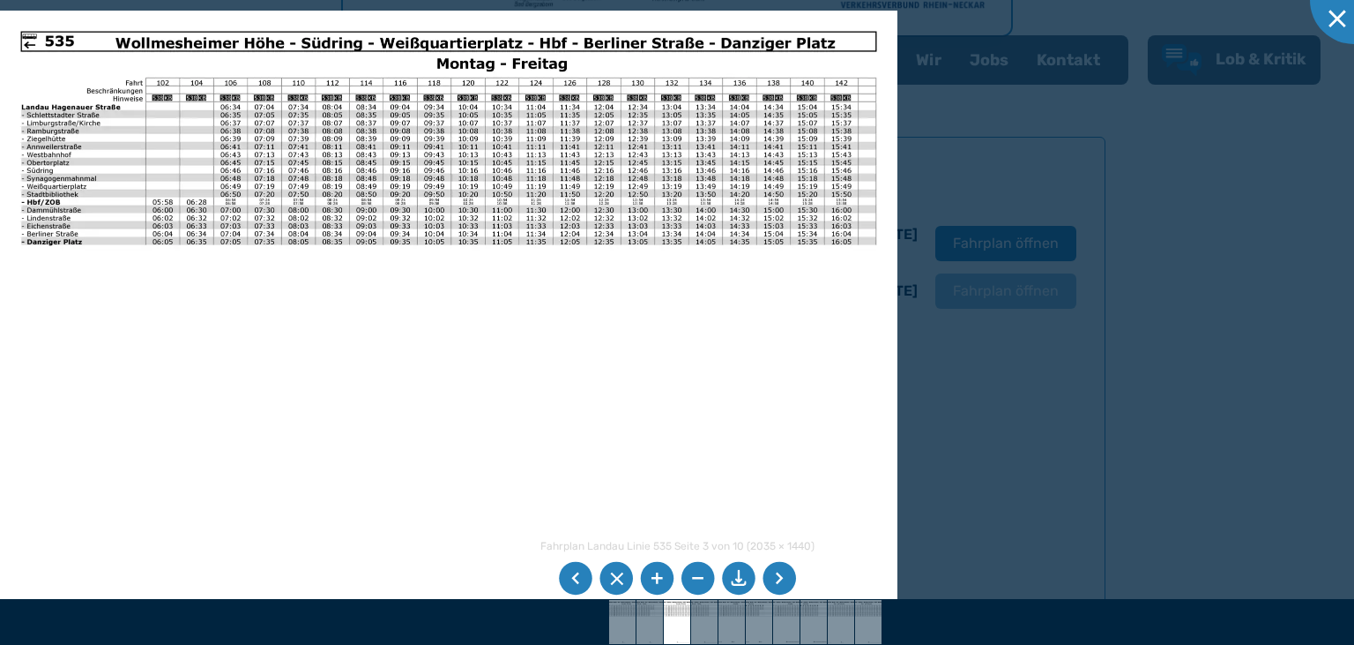
click at [780, 581] on li at bounding box center [780, 579] width 34 height 34
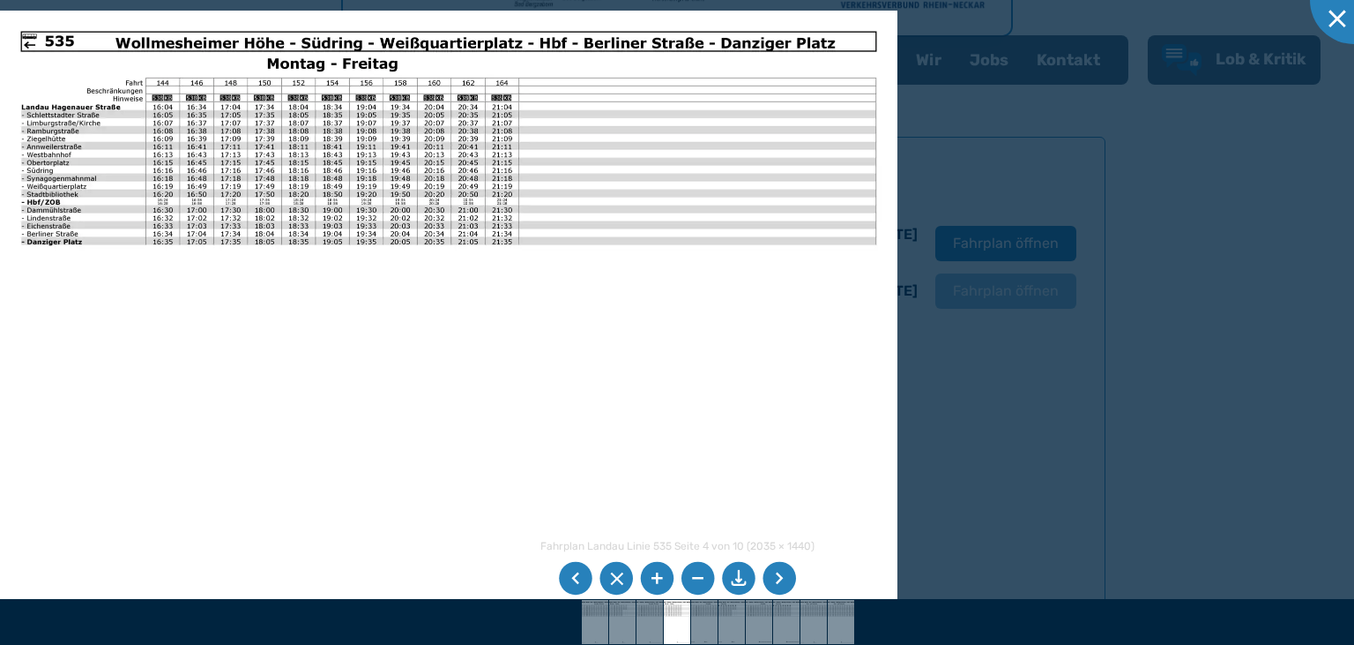
click at [742, 583] on li at bounding box center [739, 579] width 34 height 34
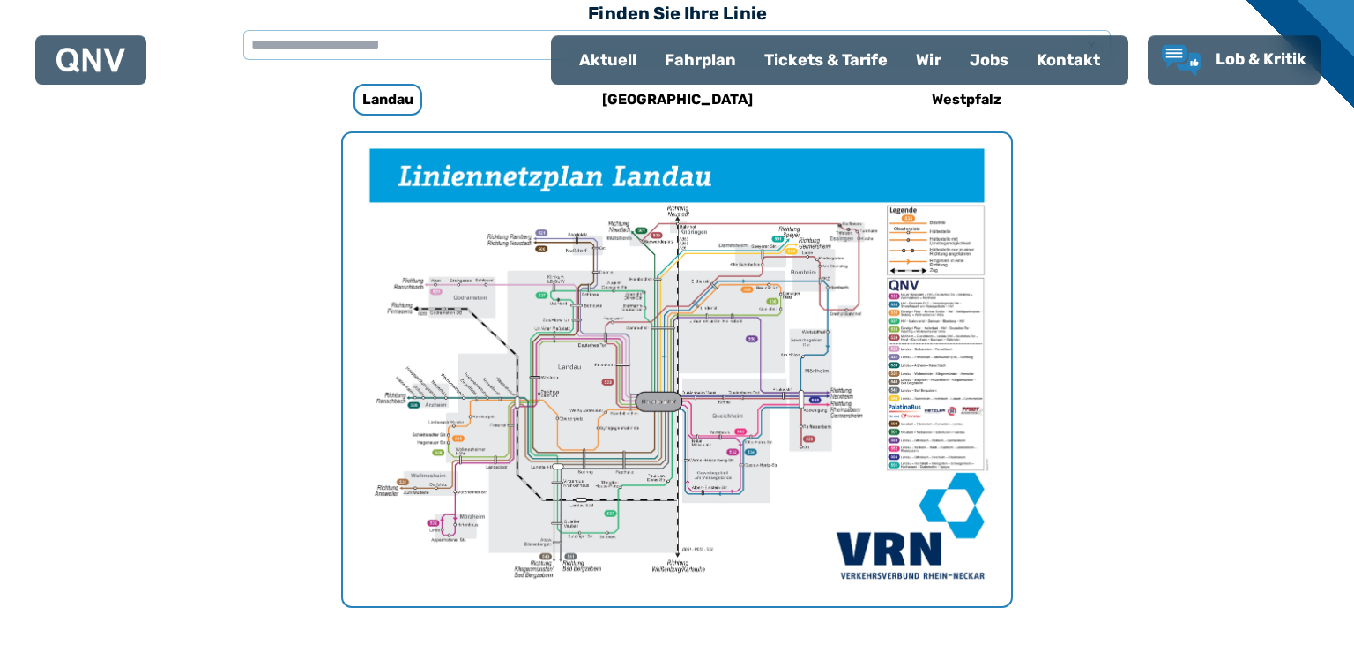
scroll to position [543, 0]
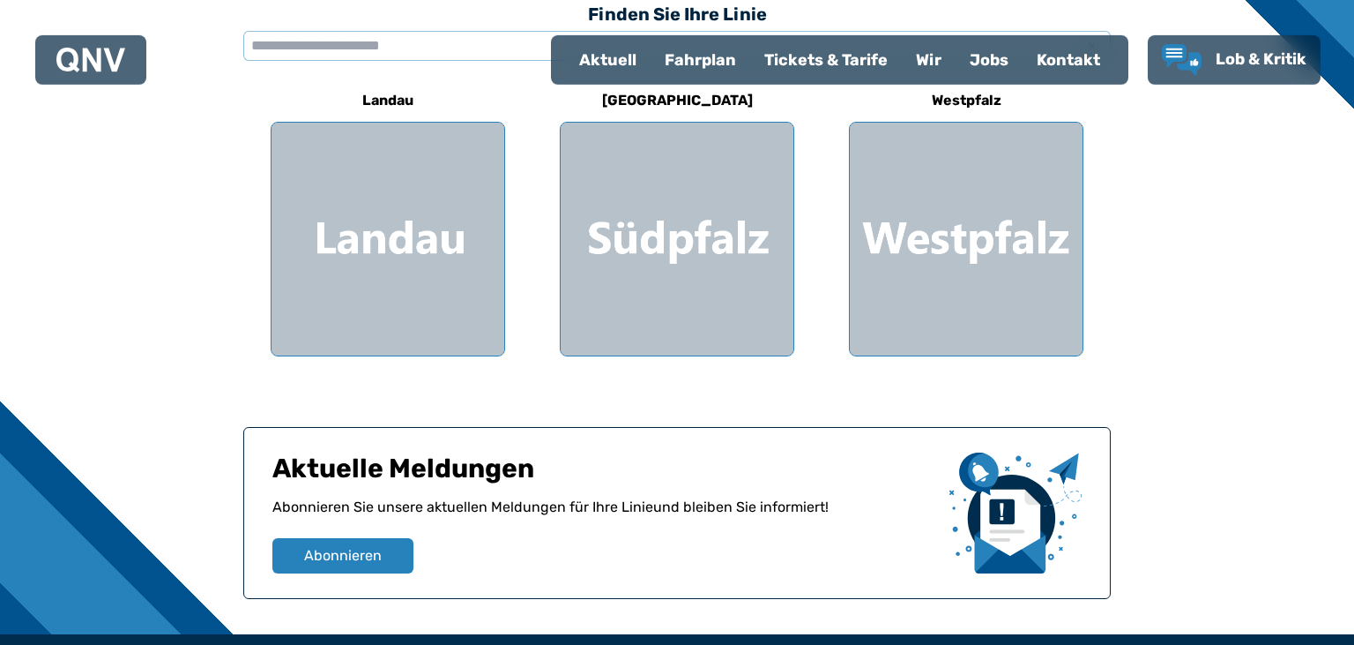
scroll to position [511, 0]
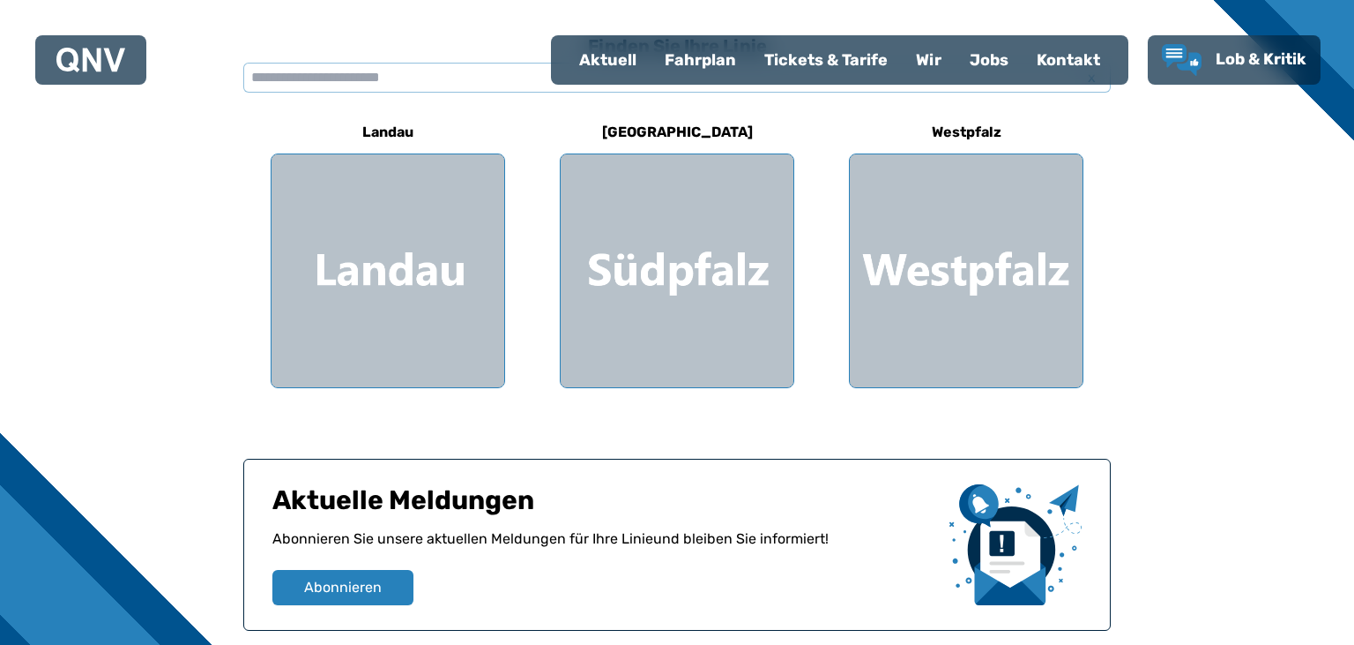
select select "*"
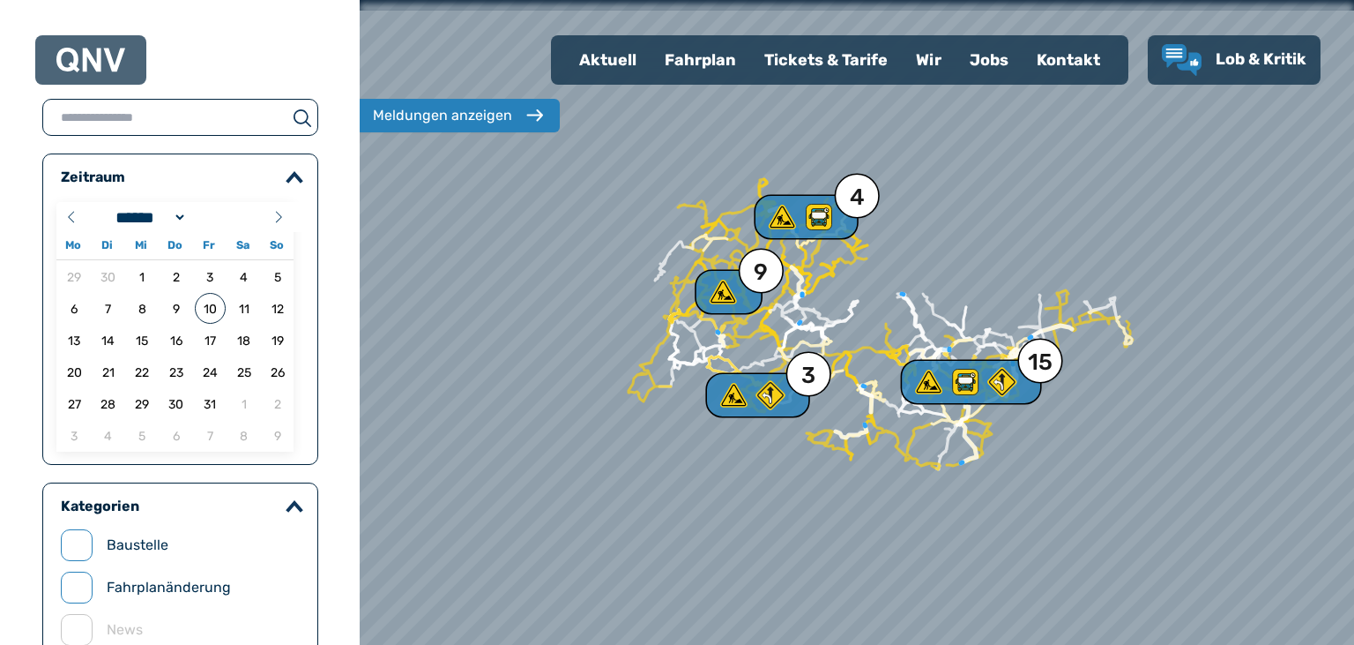
click at [618, 59] on div "Aktuell" at bounding box center [608, 60] width 86 height 46
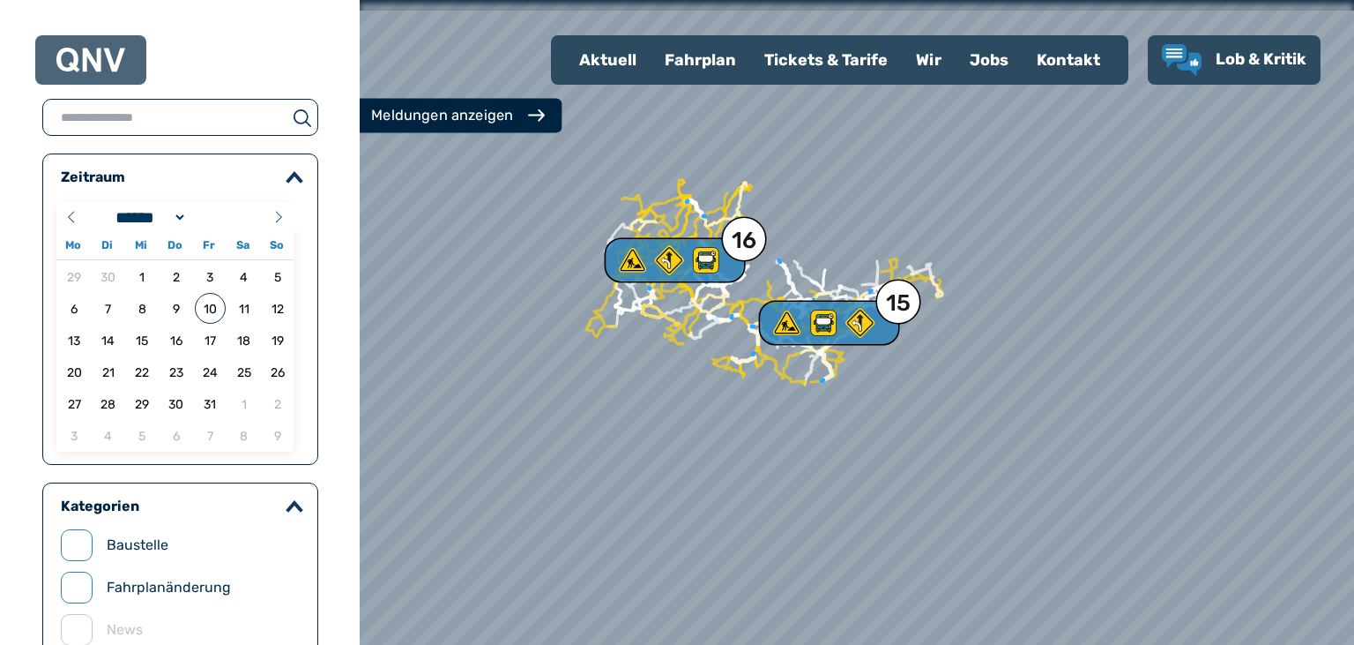
click at [502, 122] on div "Meldungen anzeigen" at bounding box center [442, 115] width 142 height 21
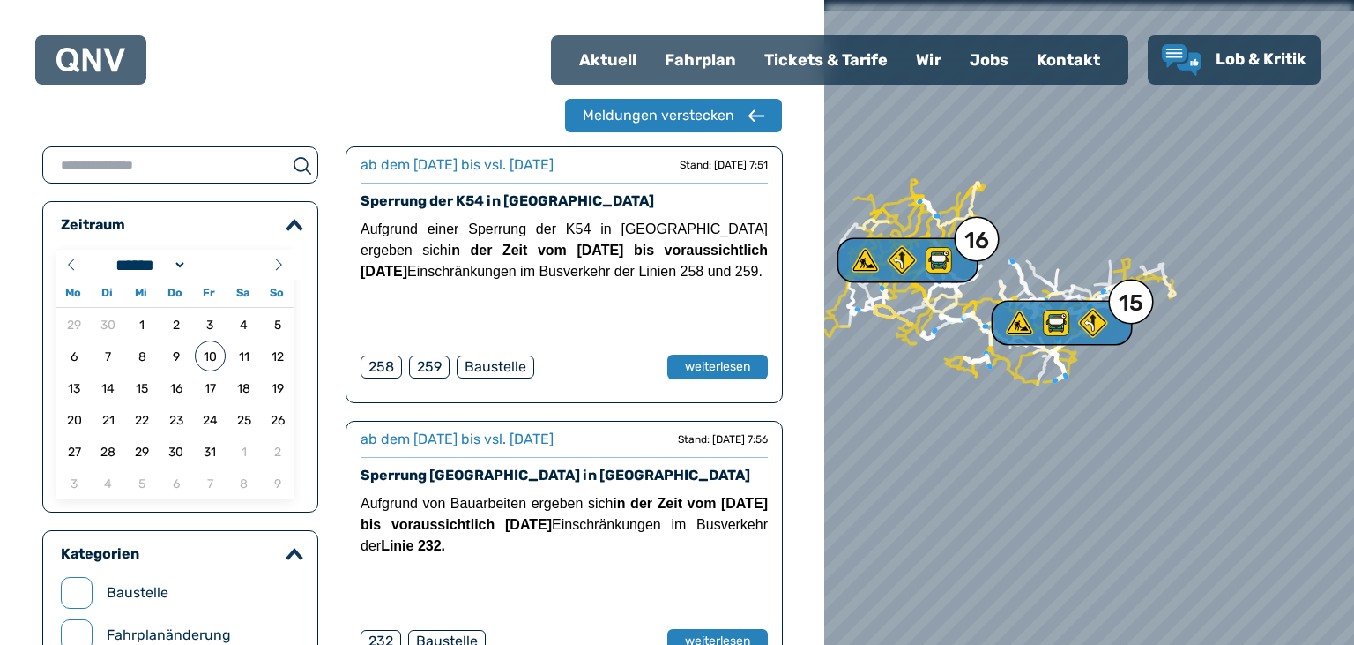
click at [616, 60] on div "Aktuell" at bounding box center [608, 60] width 86 height 46
click at [615, 60] on div "Aktuell" at bounding box center [608, 60] width 86 height 46
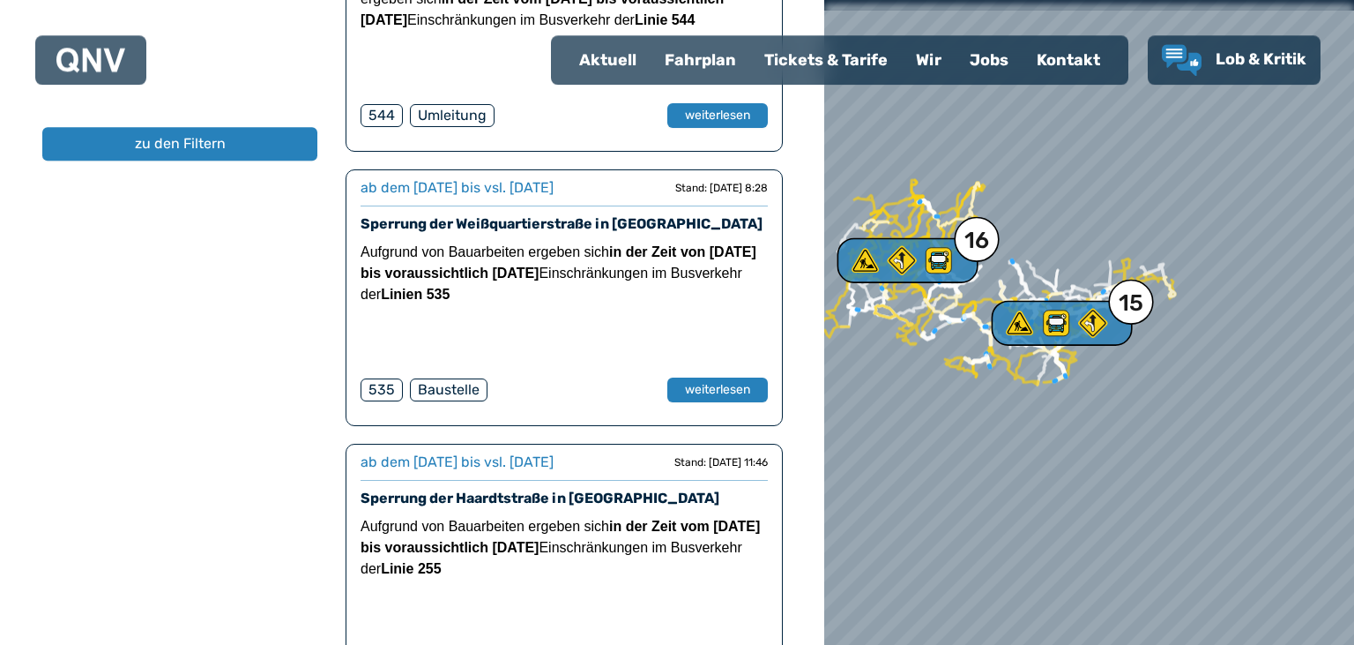
scroll to position [1070, 0]
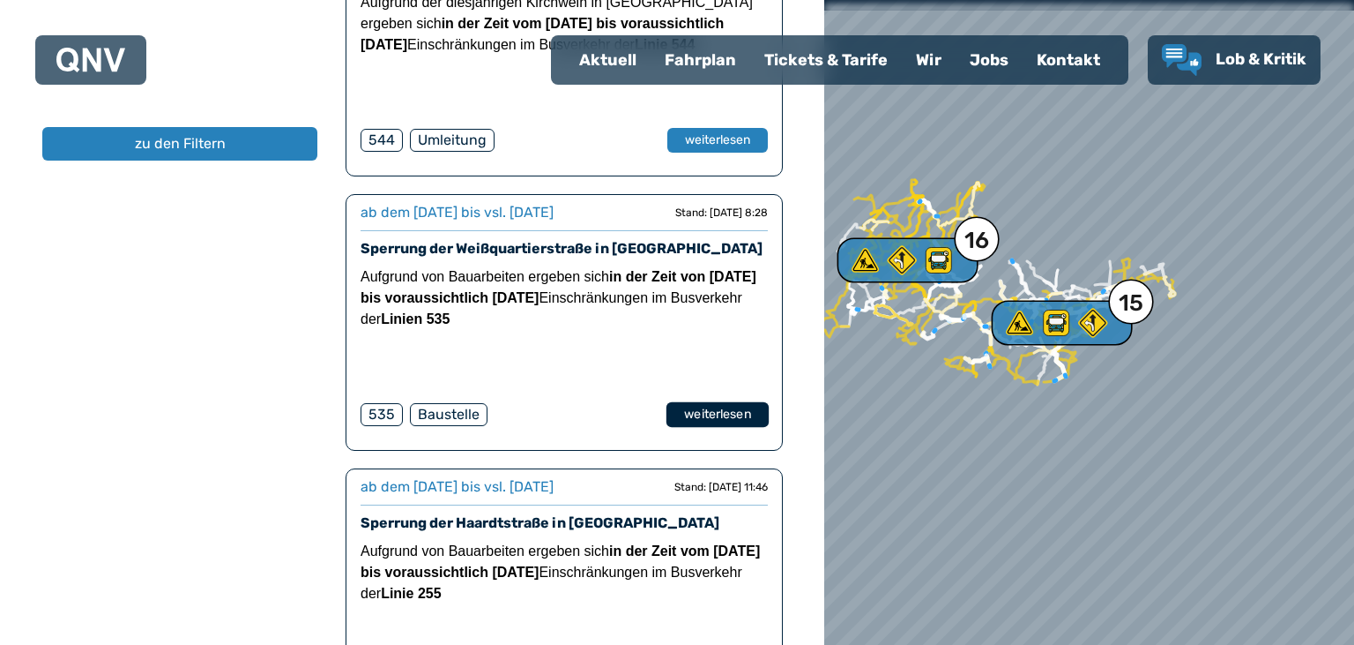
click at [682, 402] on button "weiterlesen" at bounding box center [718, 415] width 102 height 26
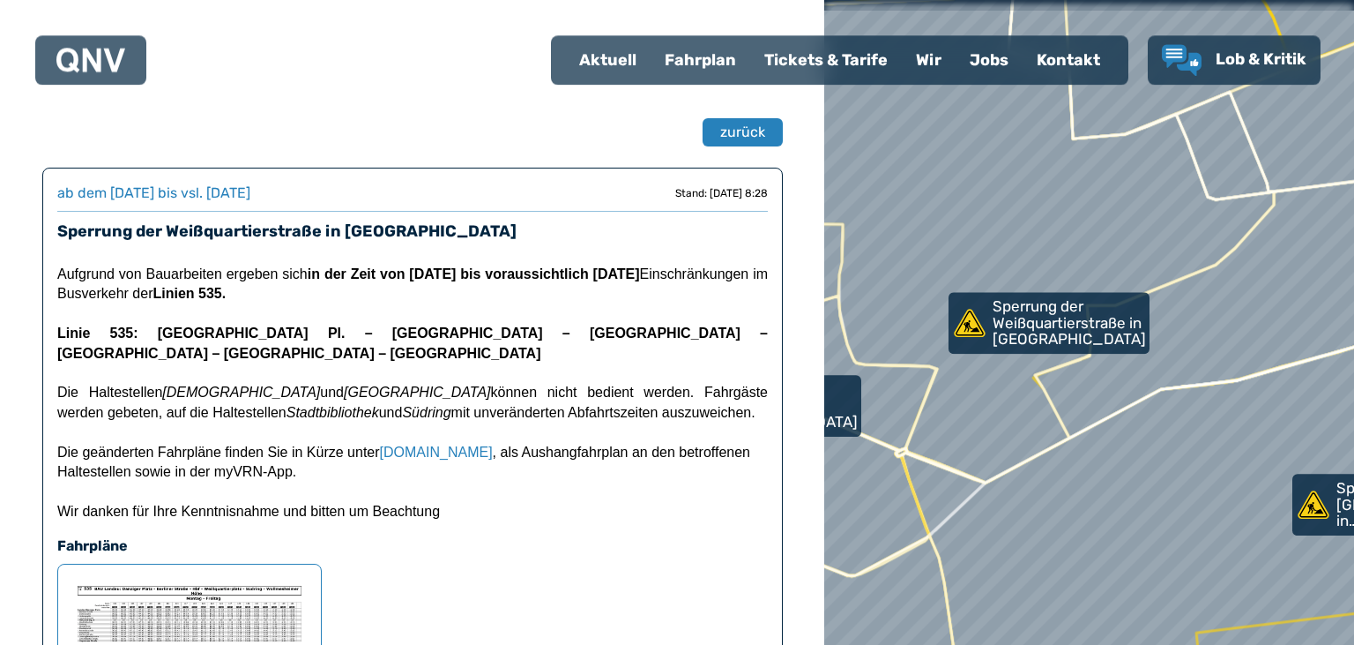
scroll to position [46, 0]
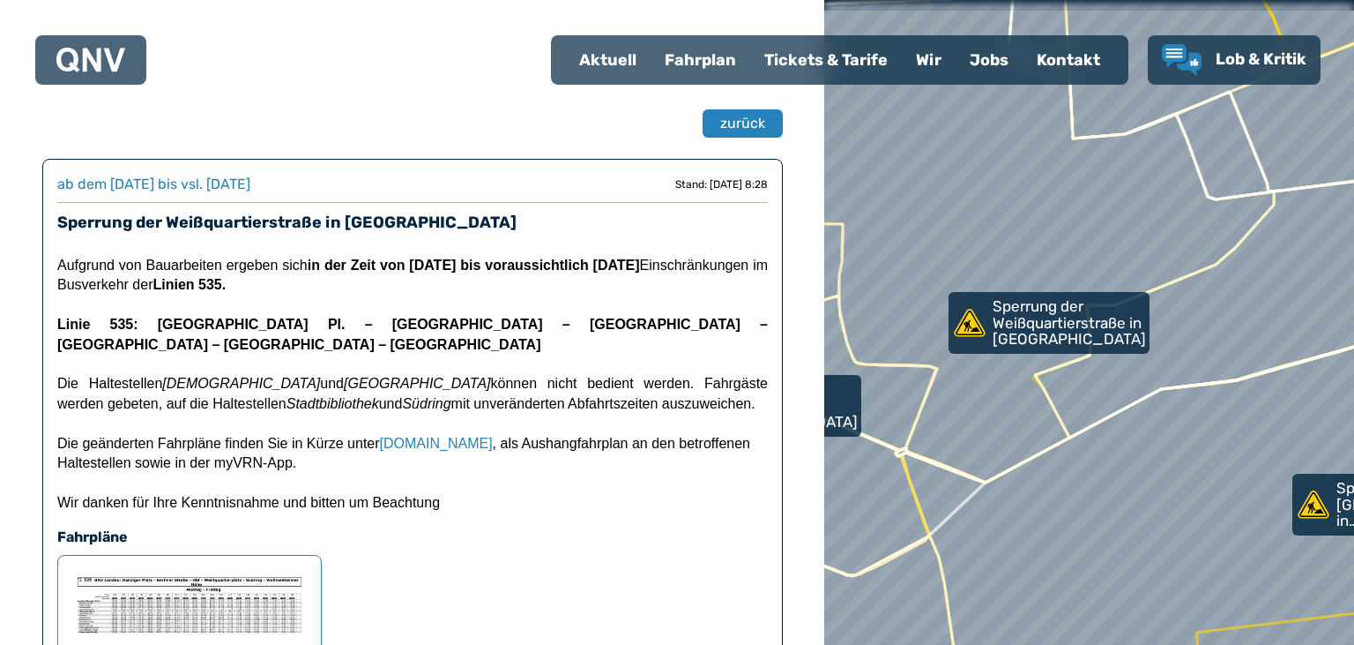
click at [881, 457] on div at bounding box center [1090, 322] width 636 height 773
select select "*"
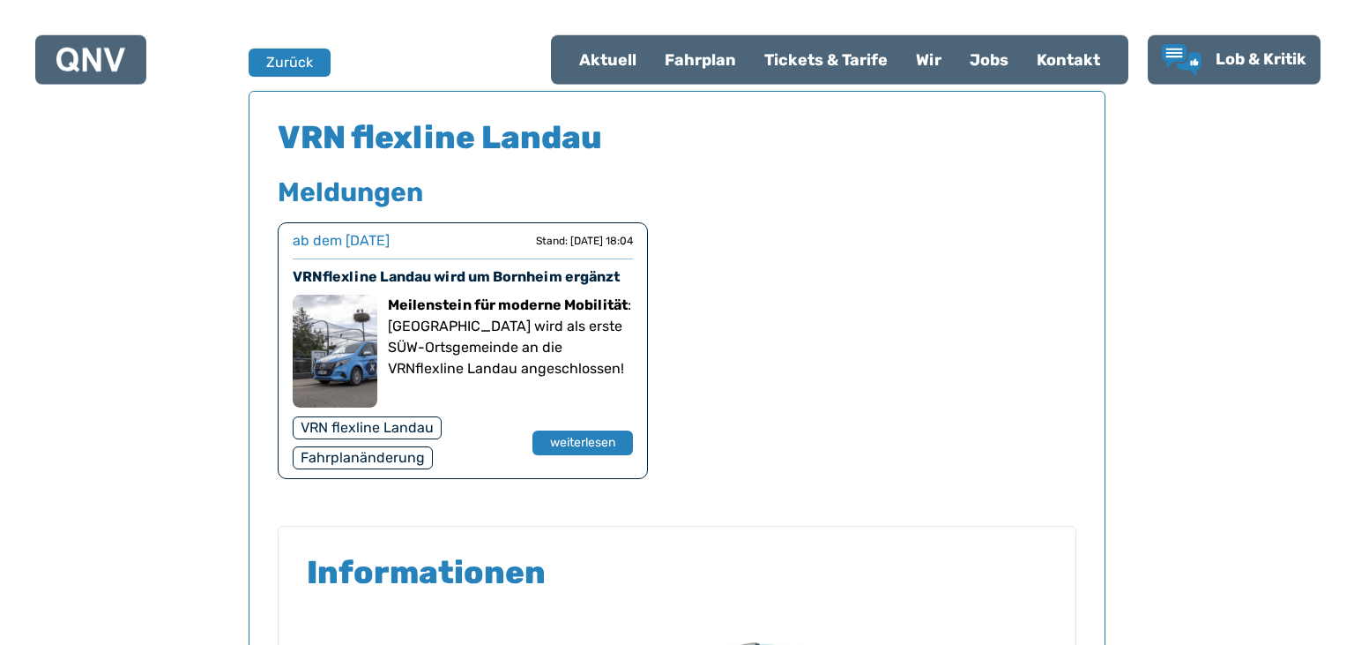
scroll to position [1161, 0]
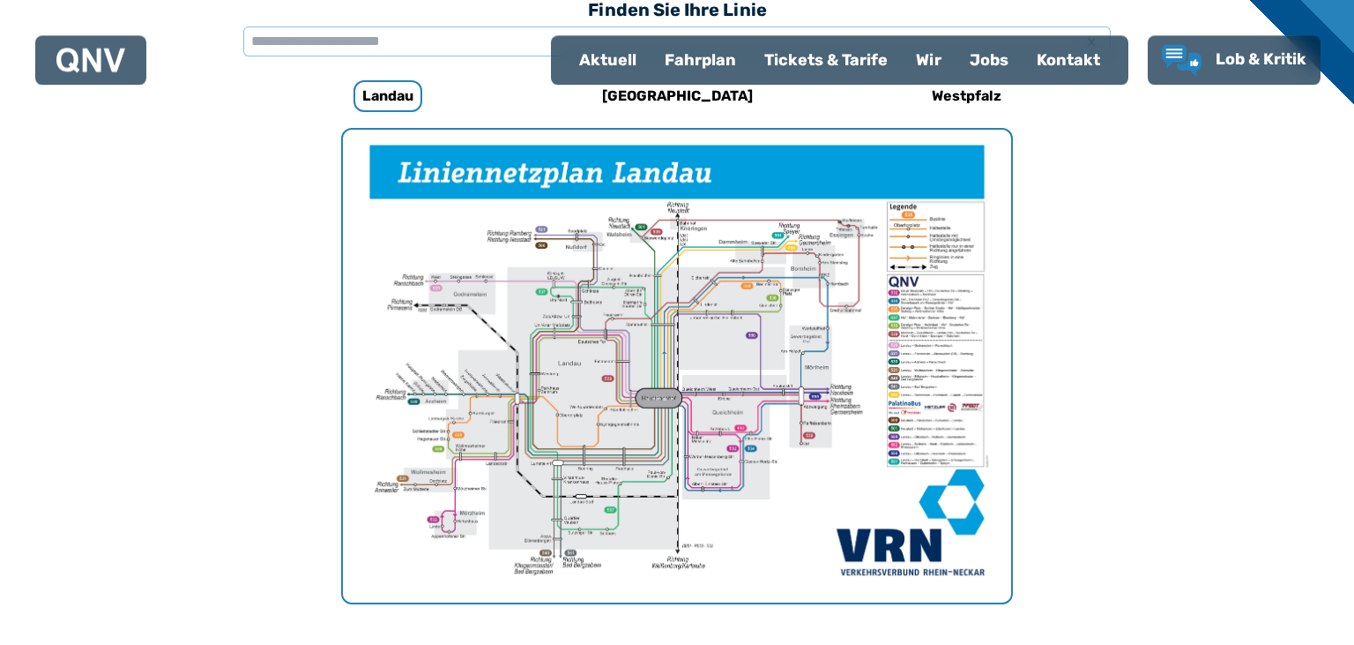
scroll to position [543, 0]
